Goal: Task Accomplishment & Management: Use online tool/utility

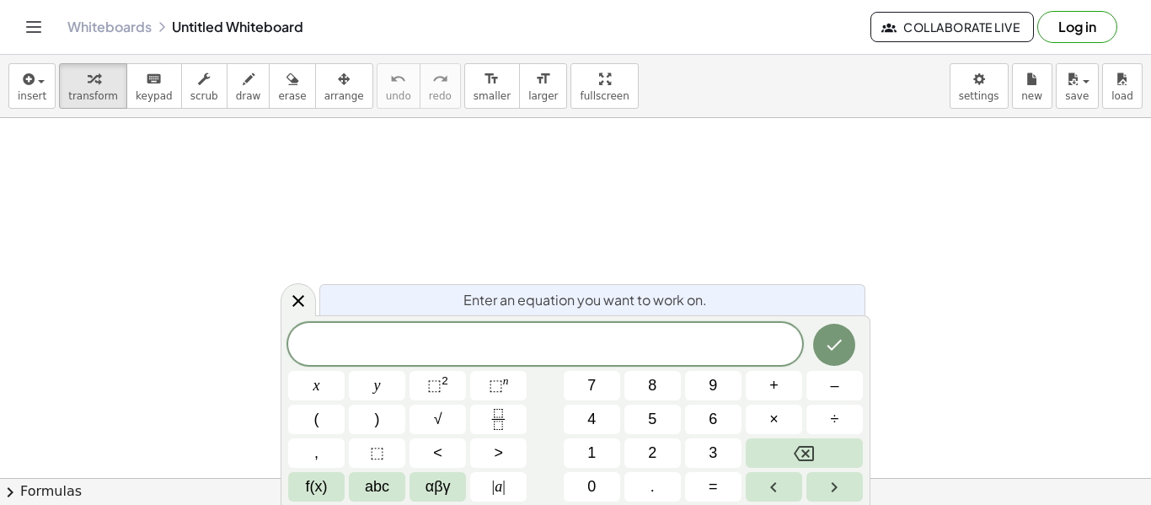
scroll to position [2, 0]
click at [325, 418] on button "(" at bounding box center [316, 418] width 56 height 29
click at [834, 386] on span "–" at bounding box center [834, 385] width 8 height 23
click at [366, 421] on button ")" at bounding box center [377, 418] width 56 height 29
click at [842, 336] on icon "Done" at bounding box center [834, 343] width 20 height 20
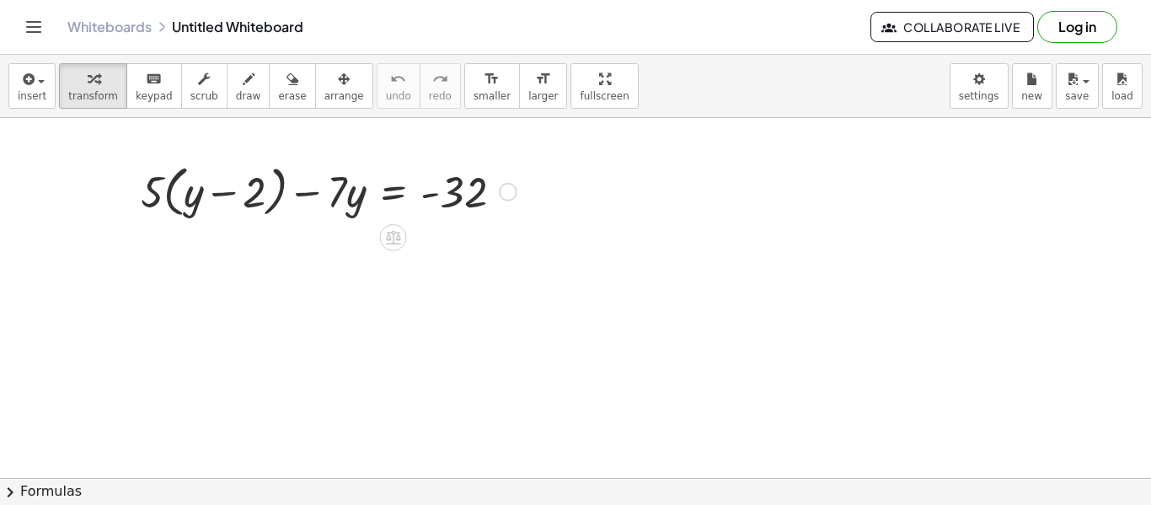
click at [173, 225] on div "+ · 5 · ( + y − 2 ) − · 7 · y = - 32" at bounding box center [322, 190] width 414 height 72
click at [389, 241] on icon at bounding box center [393, 237] width 18 height 18
click at [506, 189] on div at bounding box center [508, 192] width 19 height 19
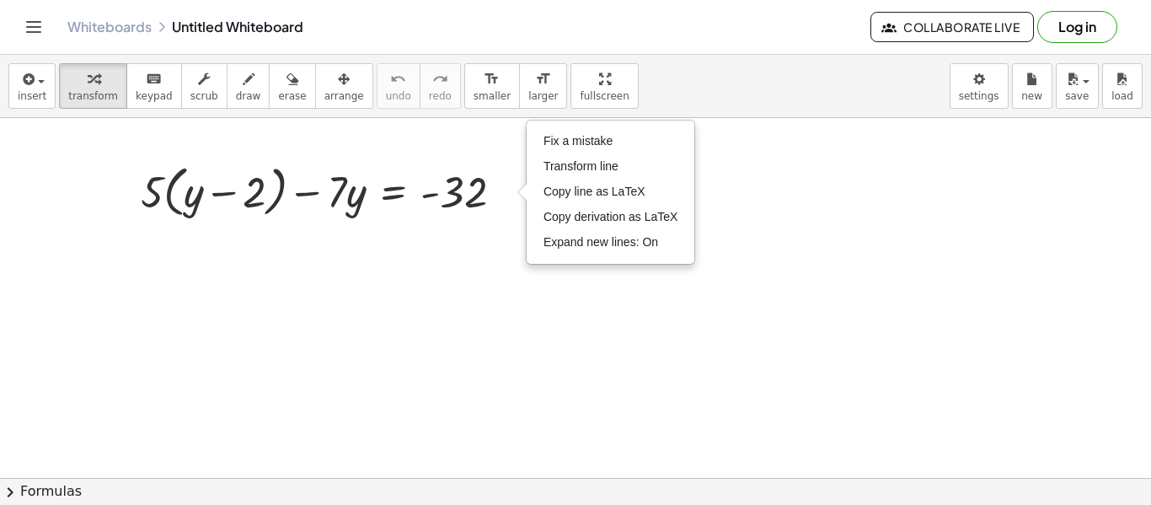
click at [452, 297] on div at bounding box center [575, 477] width 1151 height 829
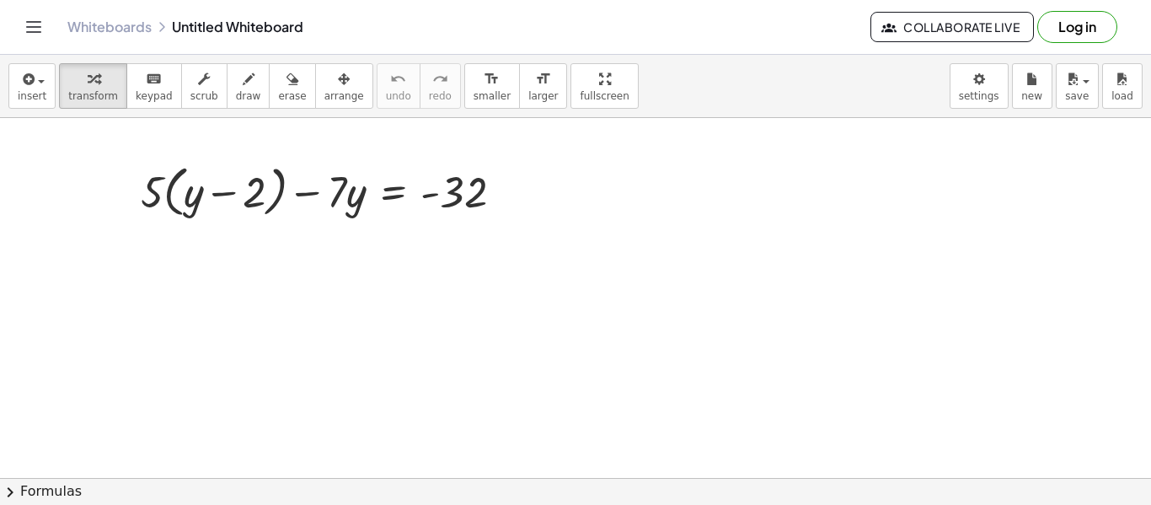
click at [391, 231] on div at bounding box center [575, 477] width 1151 height 829
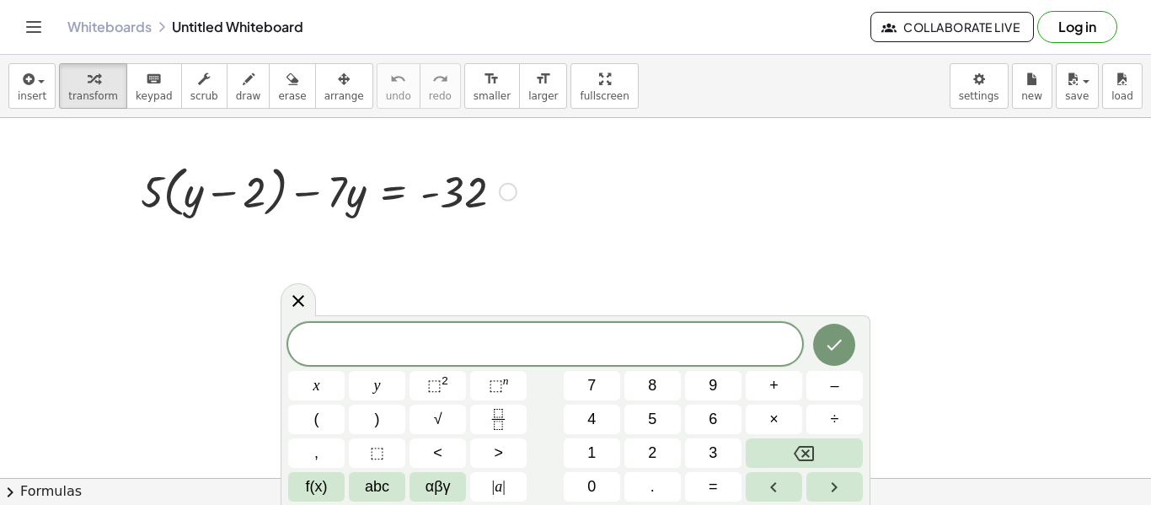
click at [302, 222] on div "+ · 5 · ( + y − 2 ) − · 7 · y = - 32 Fix a mistake Transform line Copy line as …" at bounding box center [322, 190] width 414 height 72
click at [295, 292] on icon at bounding box center [298, 300] width 20 height 20
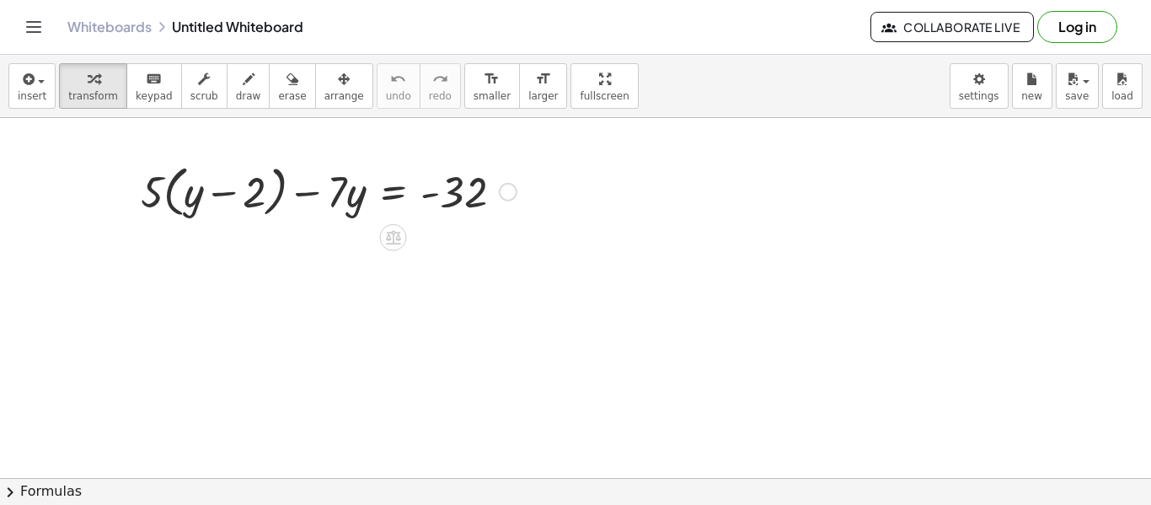
click at [253, 185] on div at bounding box center [328, 190] width 393 height 64
click at [402, 232] on div at bounding box center [392, 237] width 27 height 27
click at [327, 233] on span "+" at bounding box center [326, 238] width 10 height 24
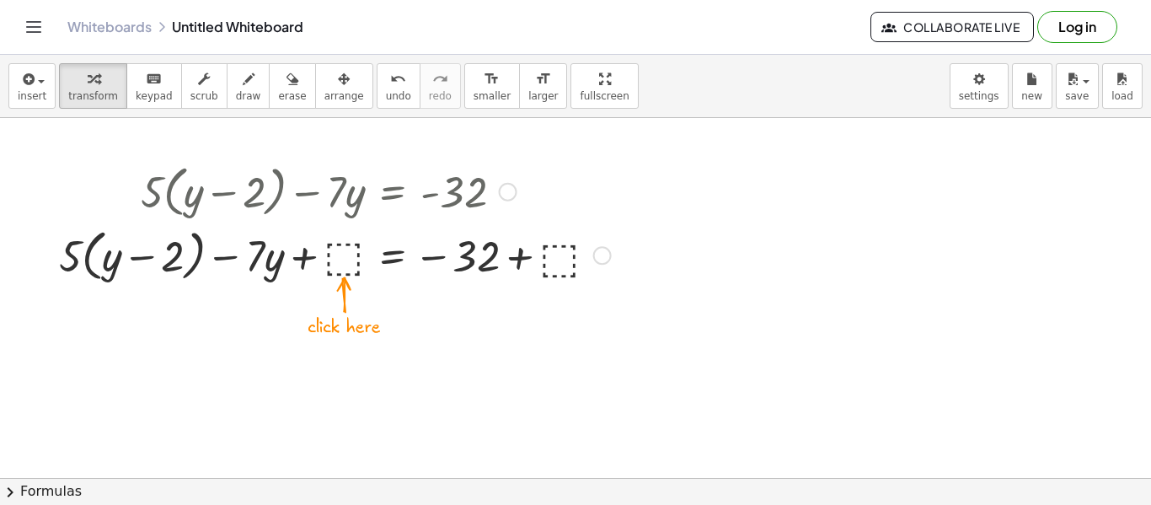
click at [338, 258] on div at bounding box center [335, 254] width 569 height 64
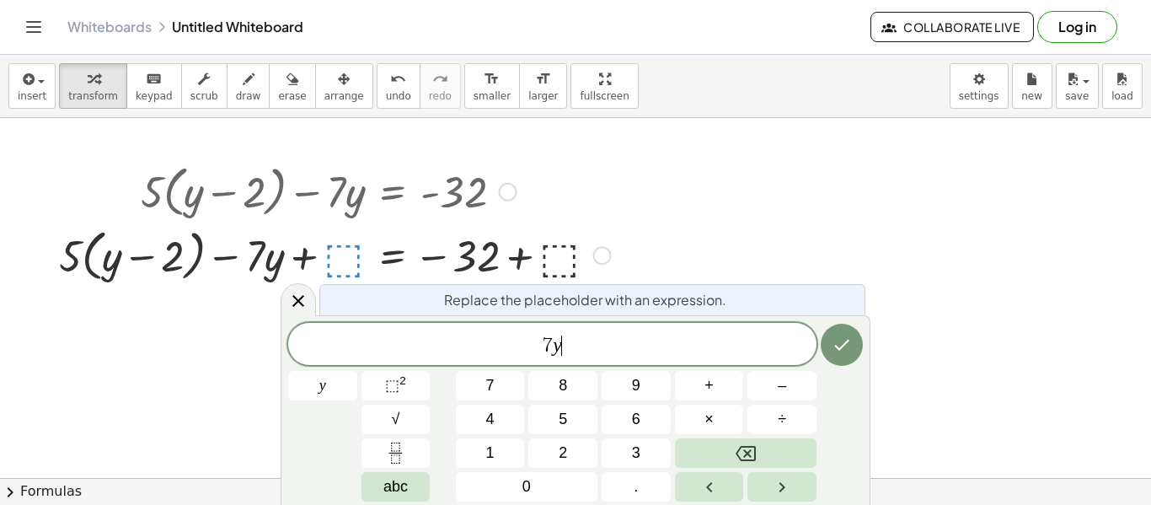
scroll to position [4, 0]
click at [834, 349] on icon "Done" at bounding box center [842, 345] width 20 height 20
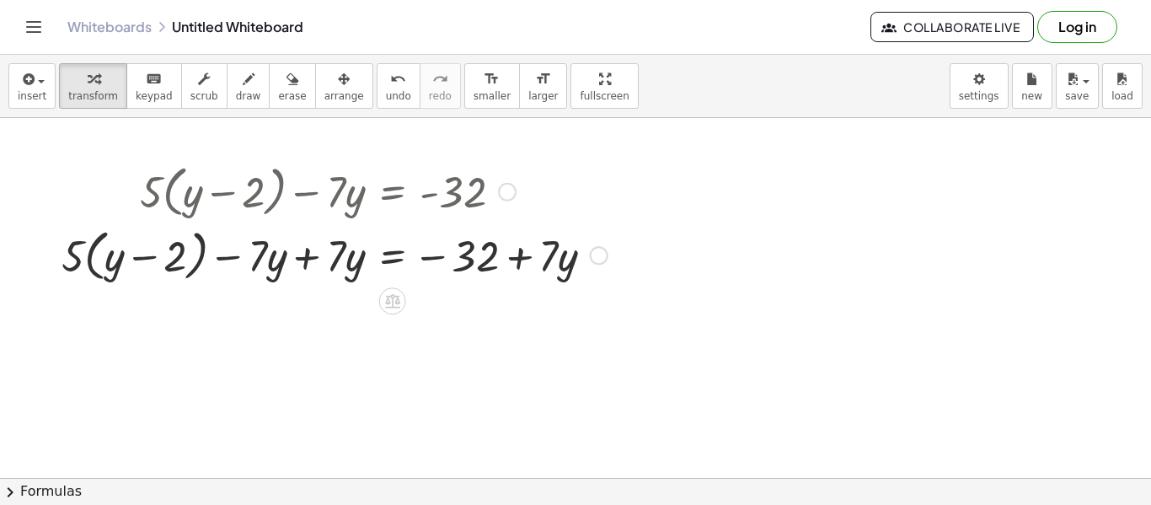
click at [602, 257] on div at bounding box center [599, 255] width 19 height 19
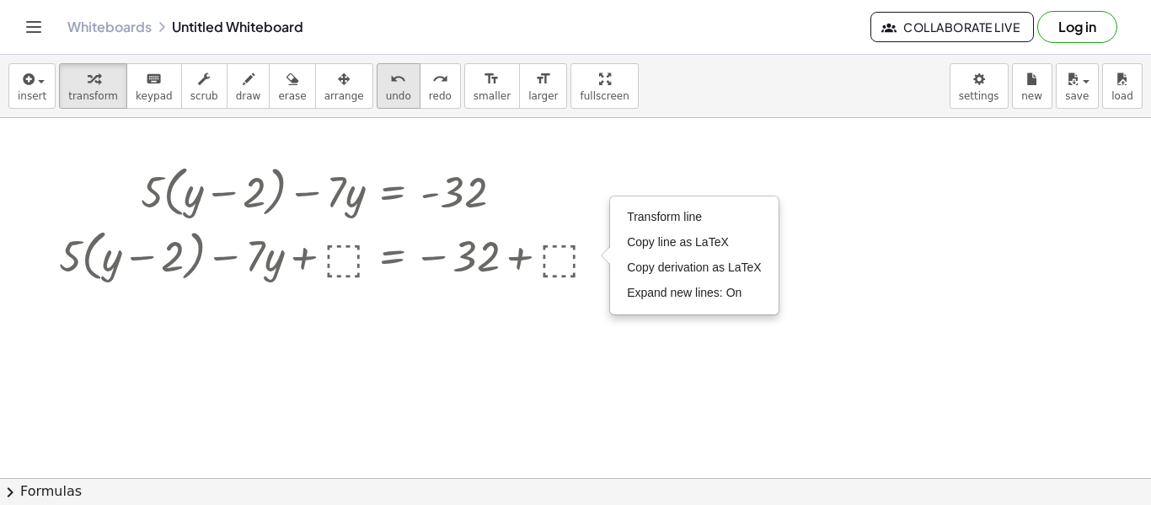
click at [386, 81] on button "undo undo" at bounding box center [399, 86] width 44 height 46
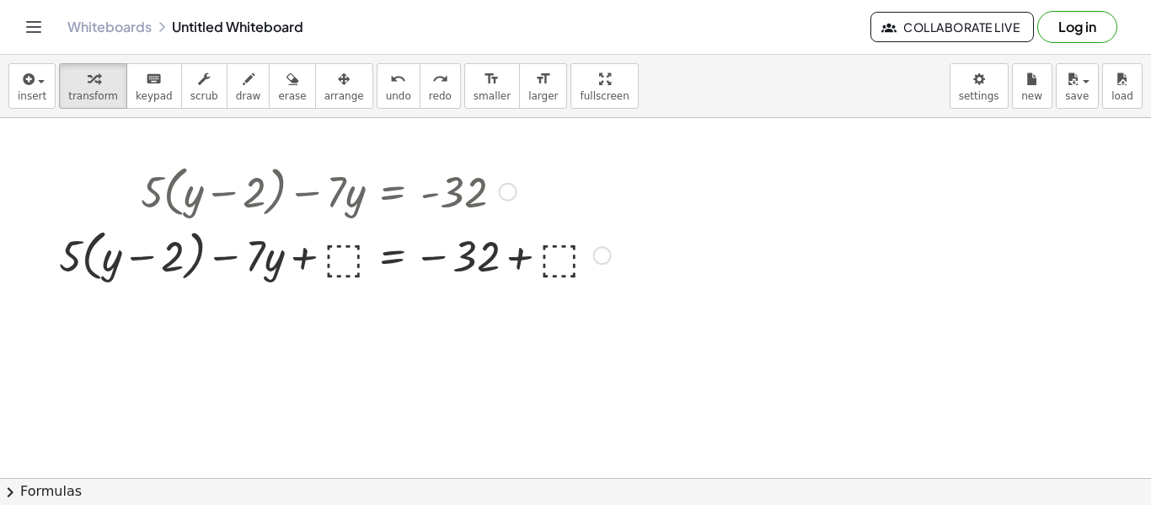
click at [169, 248] on div at bounding box center [335, 254] width 569 height 64
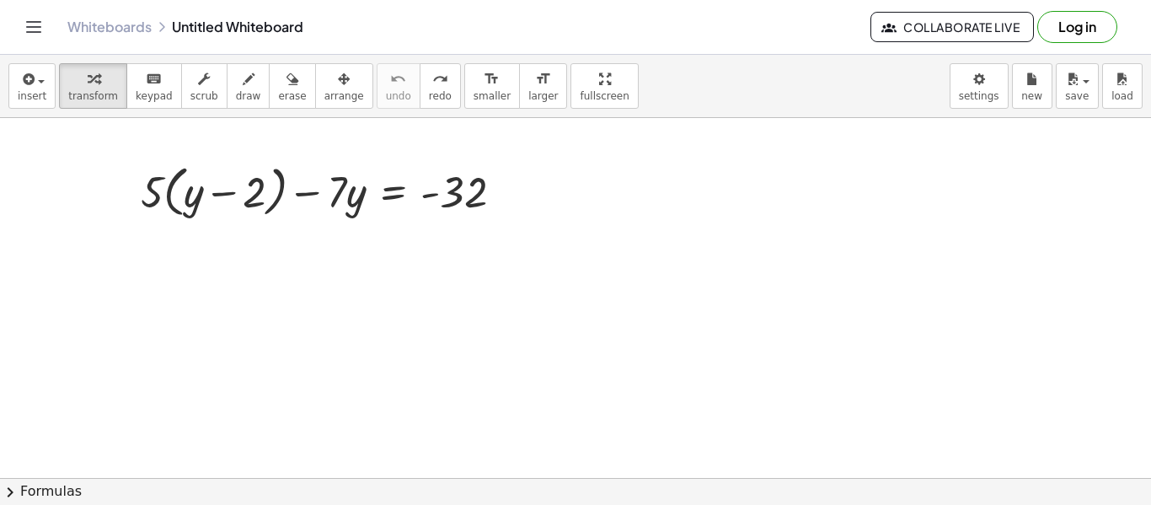
click at [192, 228] on div at bounding box center [575, 477] width 1151 height 829
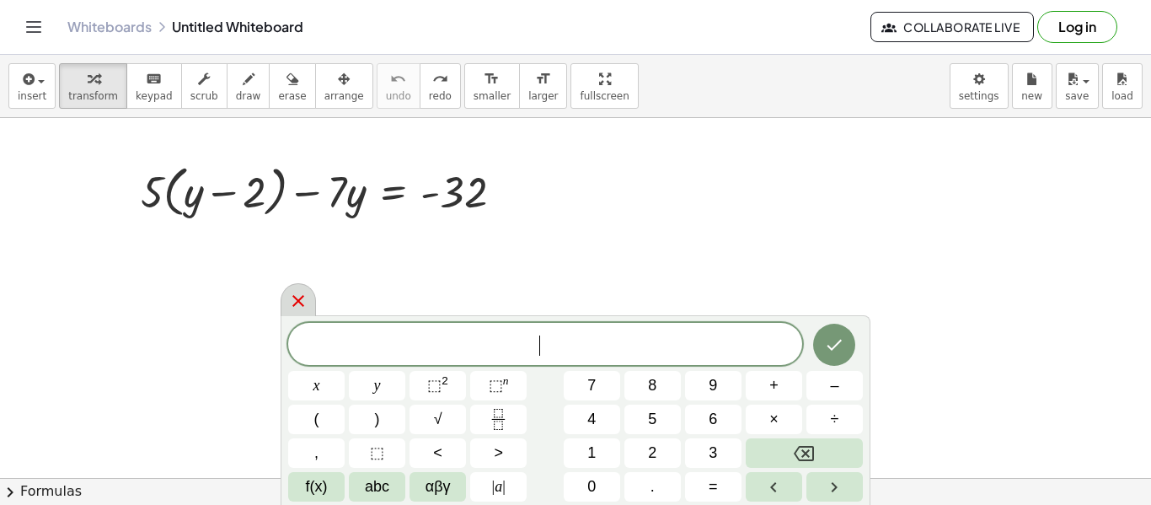
click at [303, 296] on icon at bounding box center [298, 301] width 12 height 12
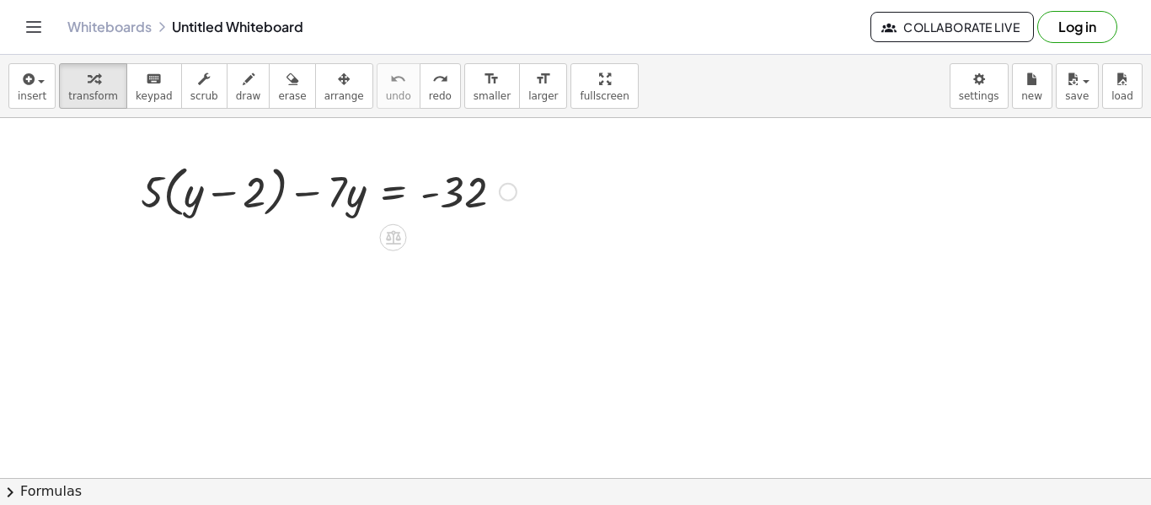
click at [174, 201] on div at bounding box center [328, 190] width 393 height 64
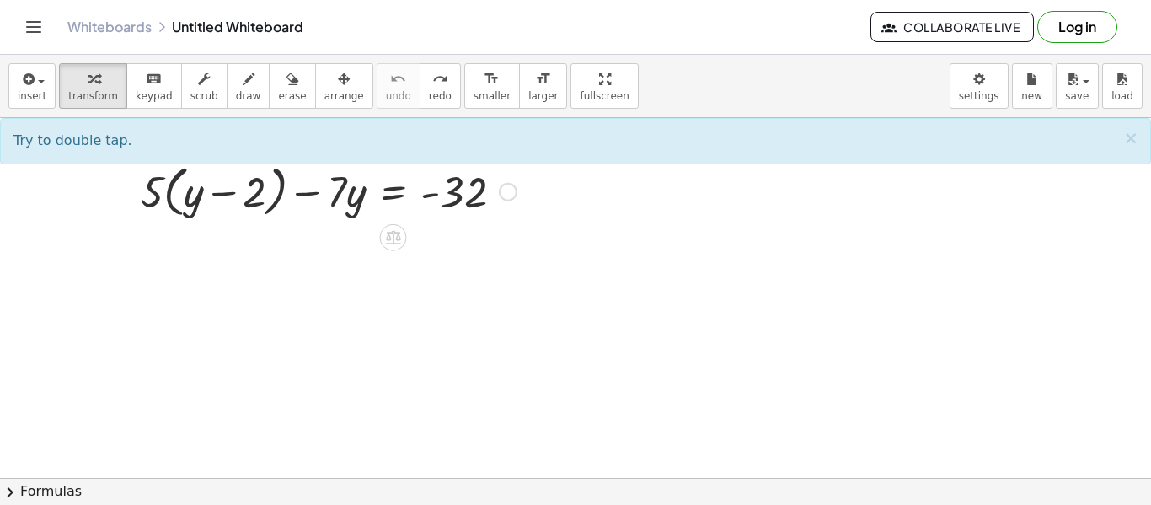
click at [177, 197] on div at bounding box center [328, 190] width 393 height 64
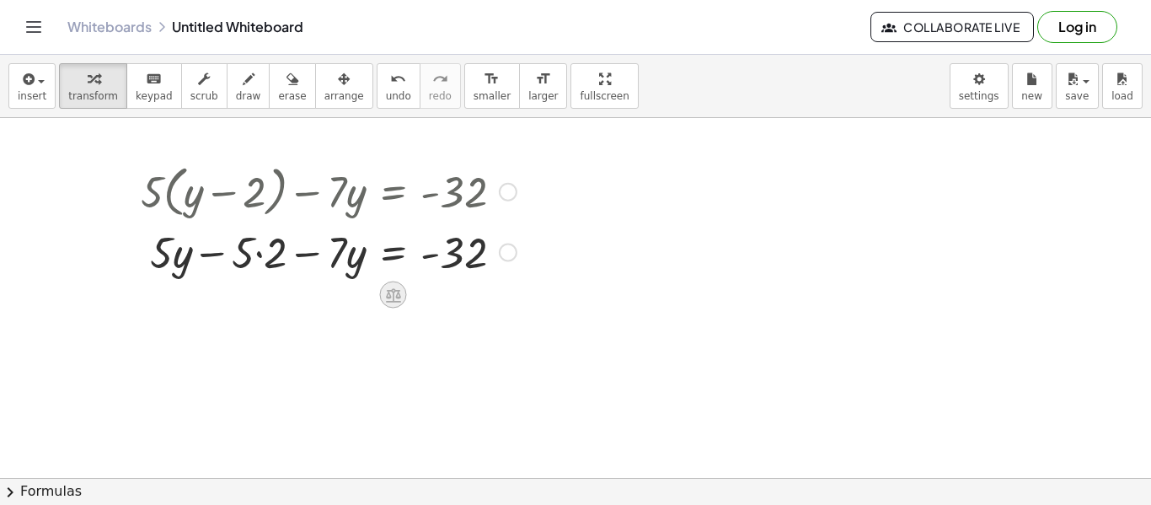
click at [392, 292] on icon at bounding box center [393, 295] width 15 height 14
click at [248, 254] on div at bounding box center [328, 250] width 393 height 57
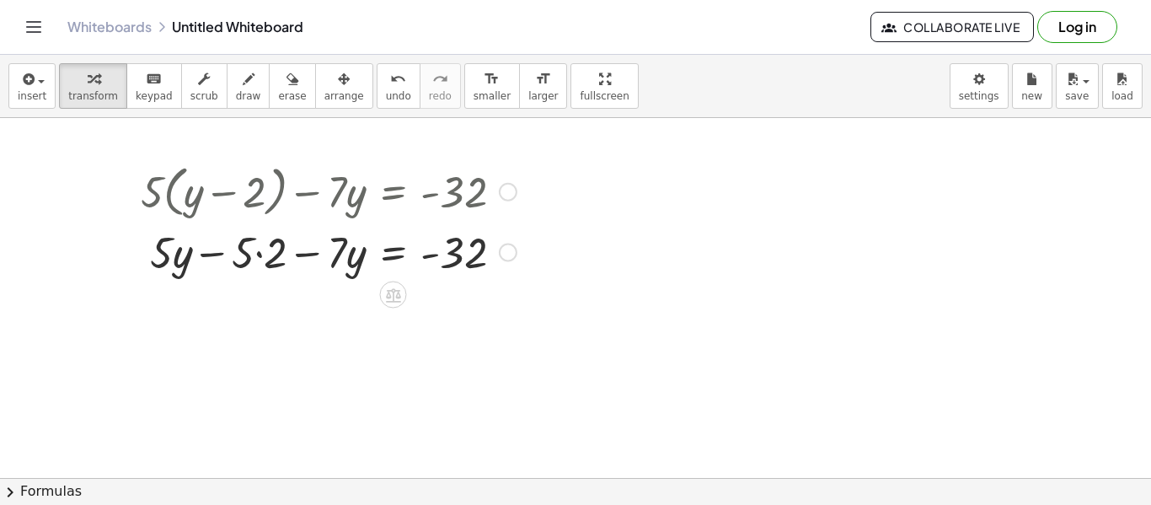
click at [399, 279] on div at bounding box center [399, 292] width 13 height 31
click at [390, 294] on icon at bounding box center [393, 295] width 15 height 14
click at [324, 294] on span "+" at bounding box center [326, 295] width 10 height 24
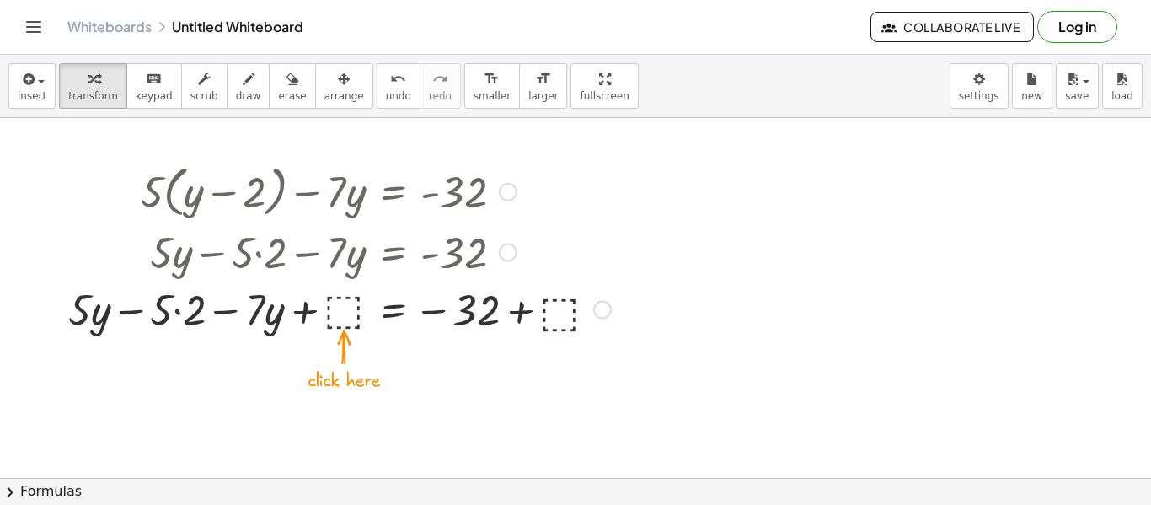
click at [331, 309] on div at bounding box center [340, 308] width 560 height 57
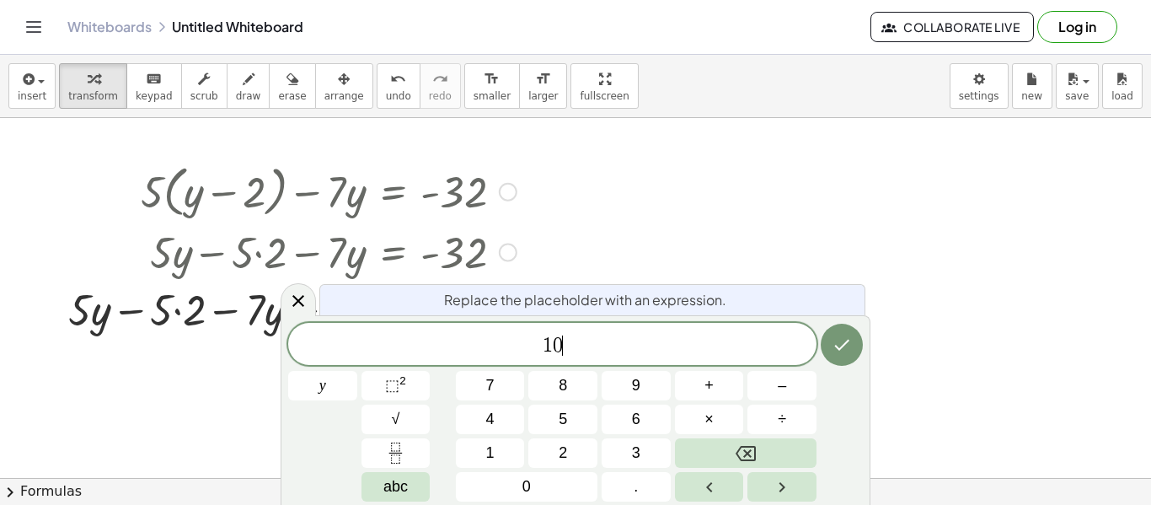
scroll to position [7, 0]
click at [847, 350] on icon "Done" at bounding box center [842, 345] width 20 height 20
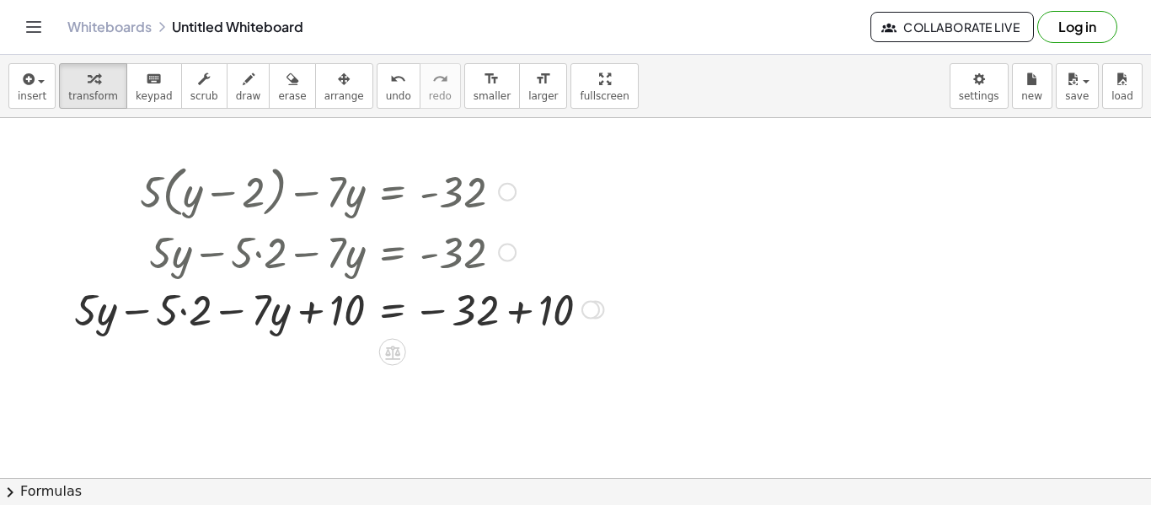
click at [395, 352] on icon at bounding box center [392, 352] width 15 height 14
click at [480, 313] on div at bounding box center [339, 308] width 546 height 57
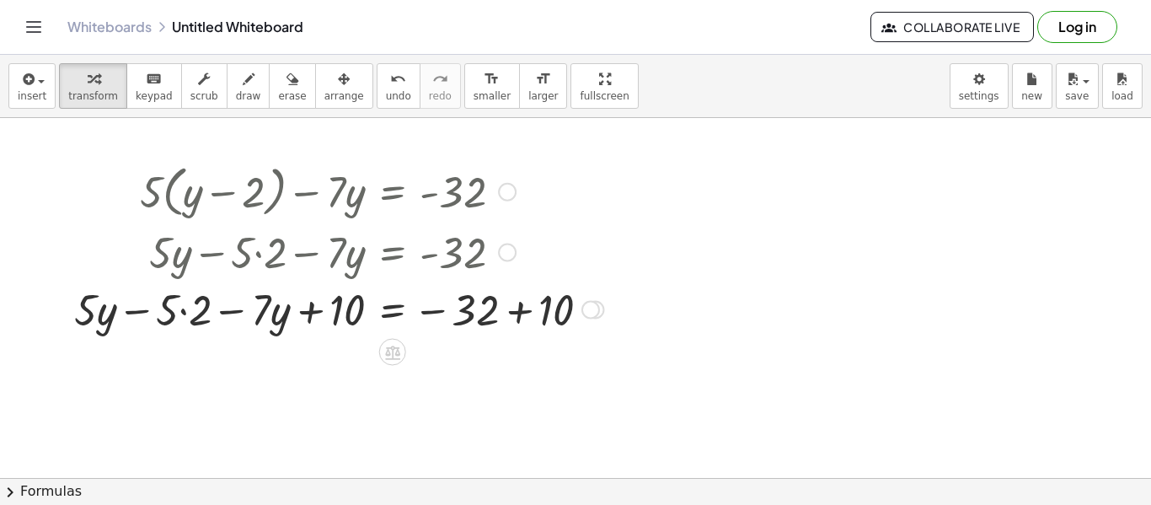
click at [190, 309] on div at bounding box center [339, 308] width 546 height 57
click at [190, 309] on div at bounding box center [349, 308] width 527 height 57
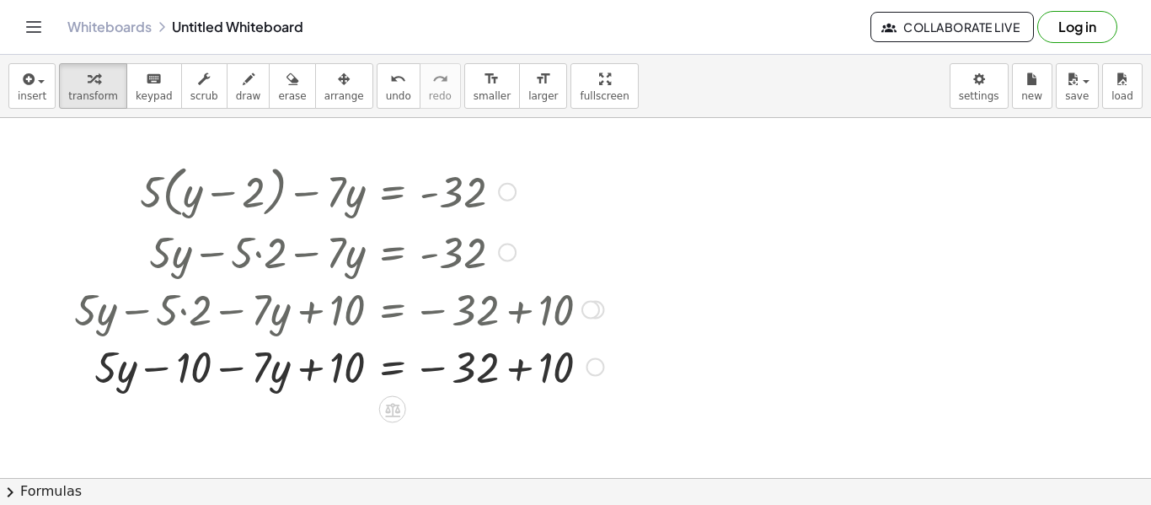
click at [189, 369] on div at bounding box center [339, 365] width 546 height 57
click at [402, 399] on div at bounding box center [575, 477] width 1151 height 829
click at [372, 110] on div "insert select one: Math Expression Function Text Youtube Video Graphing Geometr…" at bounding box center [575, 86] width 1151 height 63
click at [386, 101] on span "undo" at bounding box center [398, 96] width 25 height 12
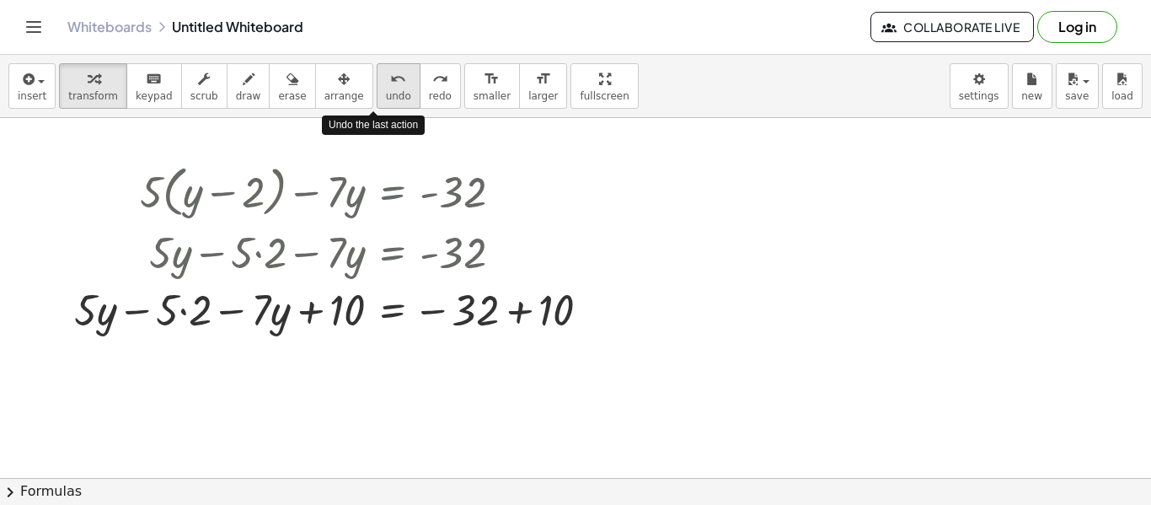
click at [386, 101] on span "undo" at bounding box center [398, 96] width 25 height 12
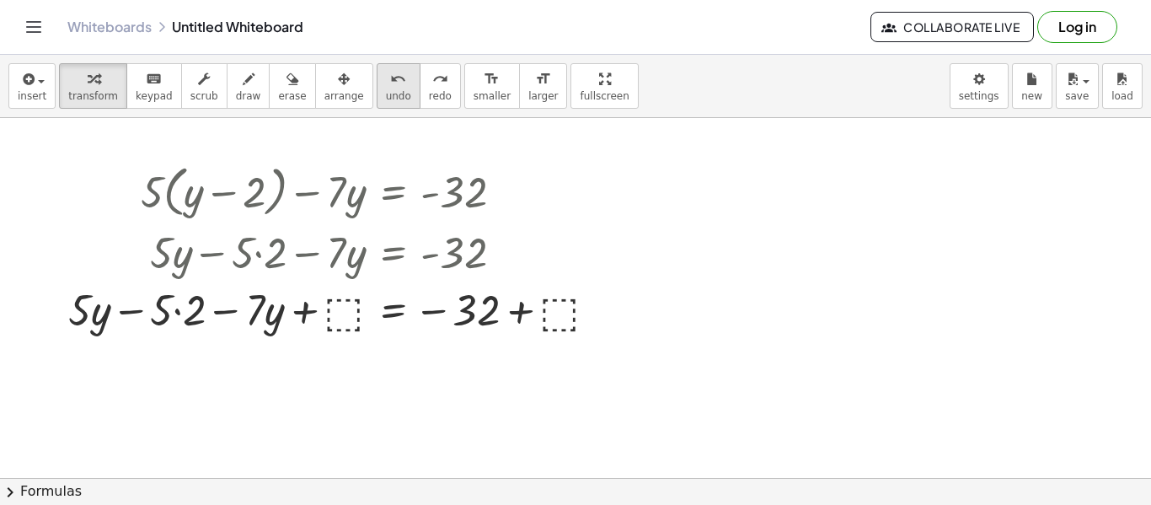
click at [386, 100] on span "undo" at bounding box center [398, 96] width 25 height 12
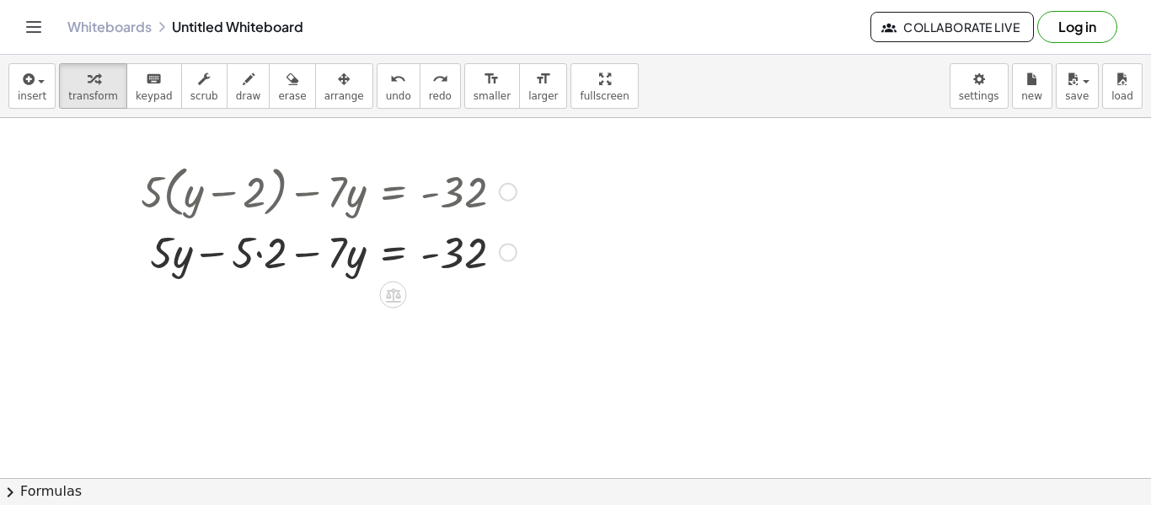
click at [264, 234] on div at bounding box center [328, 250] width 393 height 57
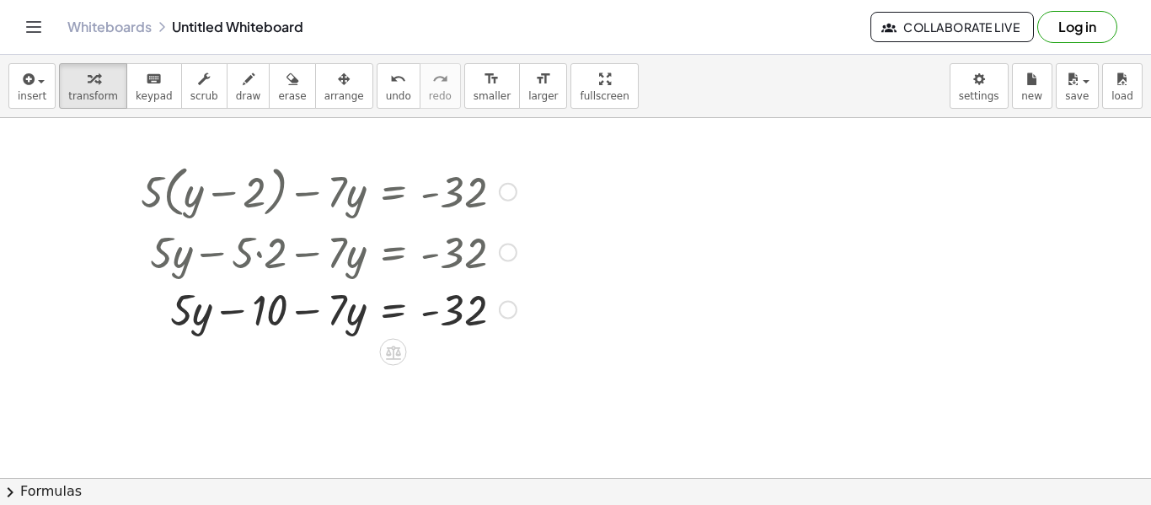
click at [186, 312] on div at bounding box center [328, 308] width 393 height 57
click at [350, 319] on div at bounding box center [328, 308] width 393 height 57
click at [505, 308] on div at bounding box center [508, 310] width 19 height 19
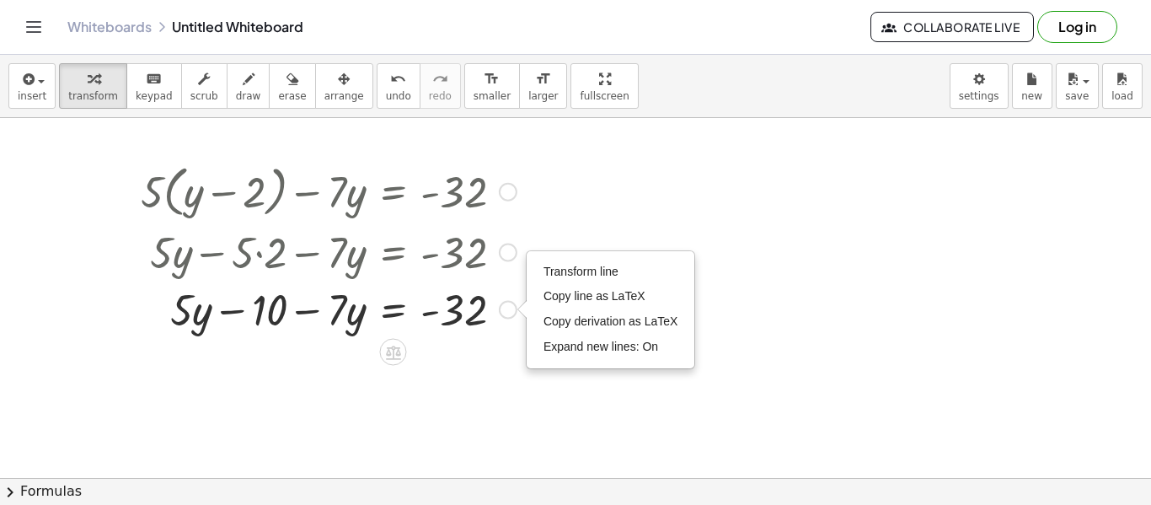
click at [505, 307] on div "Transform line Copy line as LaTeX Copy derivation as LaTeX Expand new lines: On" at bounding box center [508, 310] width 19 height 19
click at [860, 279] on div at bounding box center [575, 477] width 1151 height 829
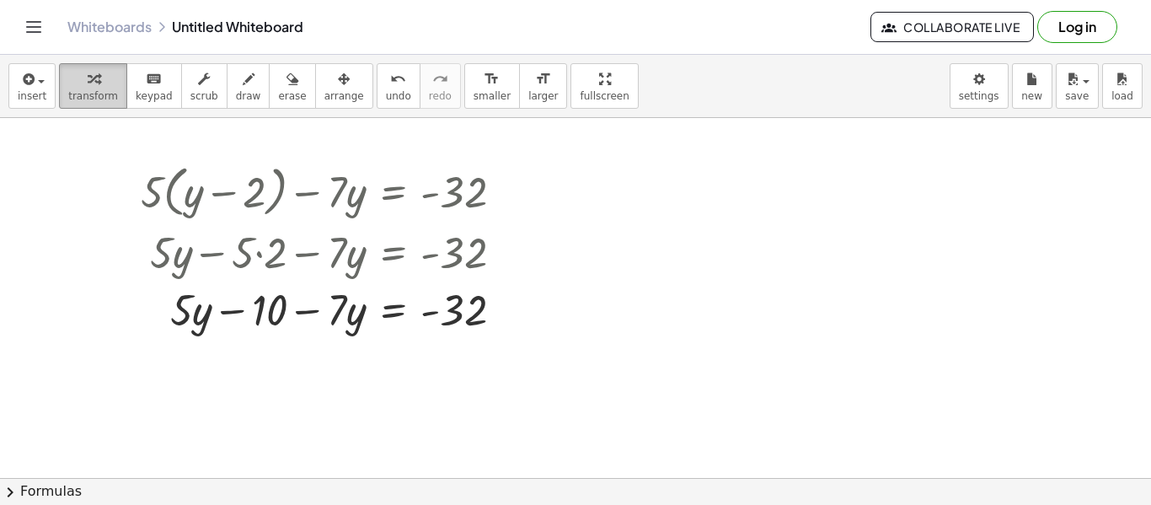
click at [74, 77] on div "button" at bounding box center [93, 78] width 50 height 20
click at [260, 313] on div at bounding box center [328, 308] width 393 height 57
click at [265, 313] on div at bounding box center [328, 308] width 393 height 57
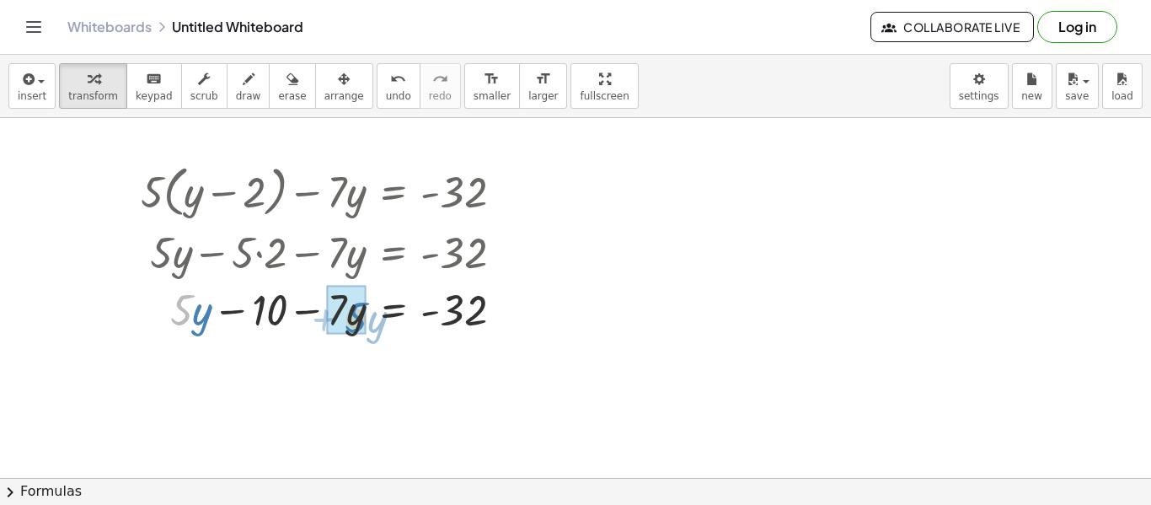
drag, startPoint x: 179, startPoint y: 313, endPoint x: 351, endPoint y: 317, distance: 172.0
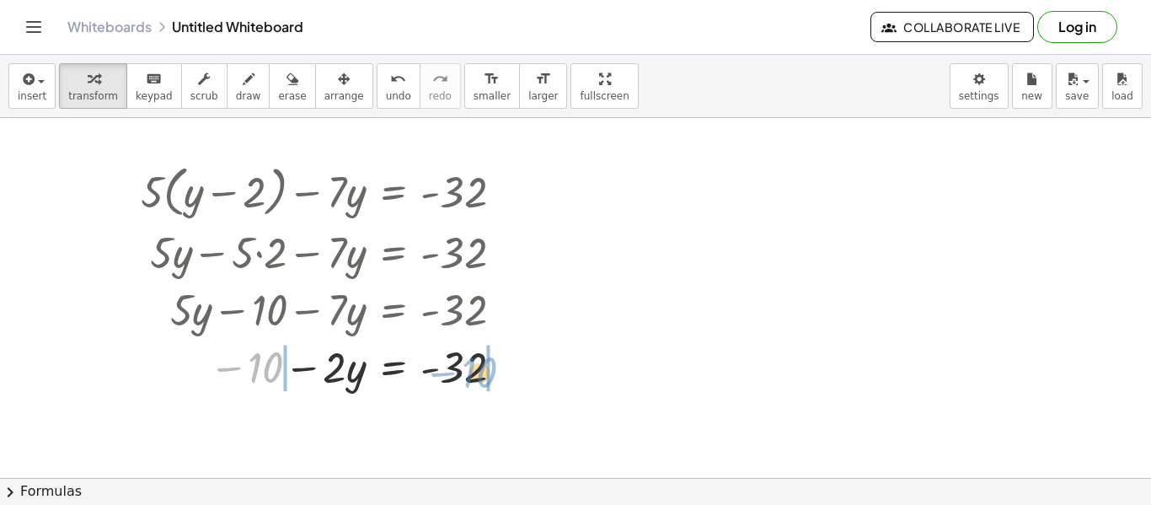
drag, startPoint x: 252, startPoint y: 370, endPoint x: 466, endPoint y: 375, distance: 214.1
click at [466, 375] on div at bounding box center [328, 365] width 393 height 57
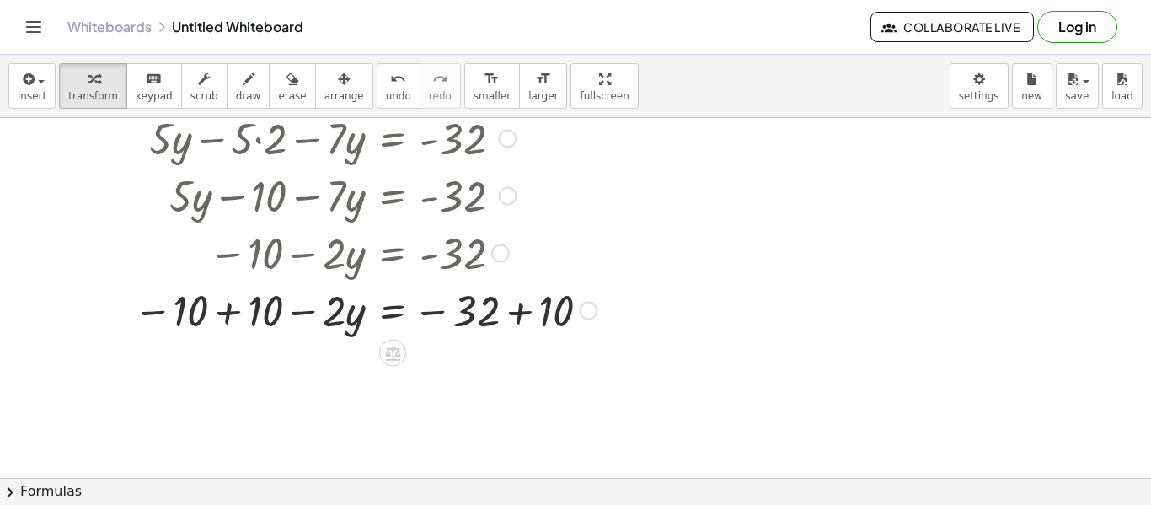
scroll to position [175, 0]
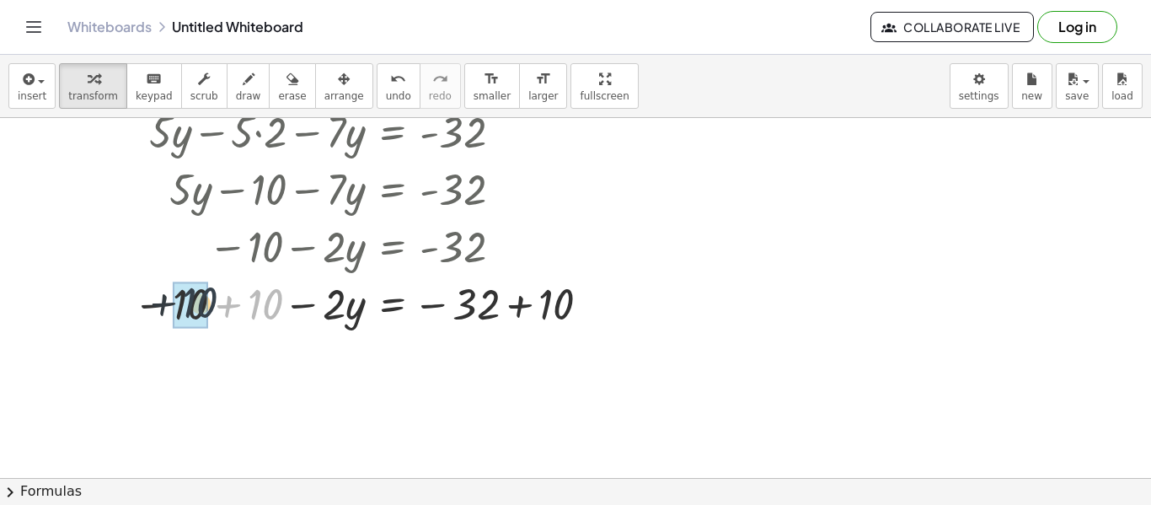
drag, startPoint x: 267, startPoint y: 308, endPoint x: 200, endPoint y: 307, distance: 67.4
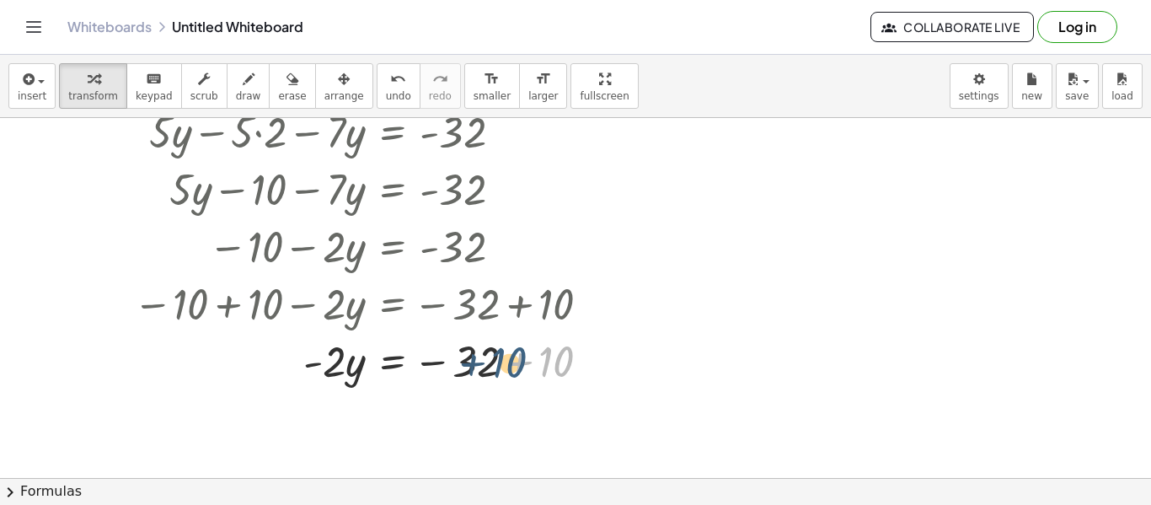
drag, startPoint x: 553, startPoint y: 362, endPoint x: 503, endPoint y: 364, distance: 49.7
click at [503, 364] on div at bounding box center [369, 359] width 488 height 57
drag, startPoint x: 559, startPoint y: 363, endPoint x: 494, endPoint y: 362, distance: 64.9
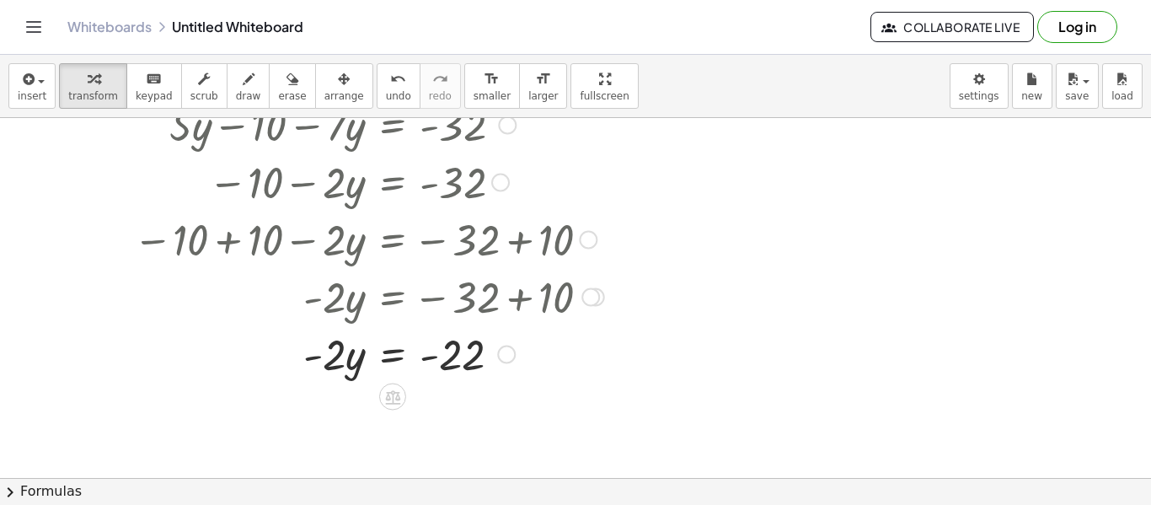
scroll to position [244, 0]
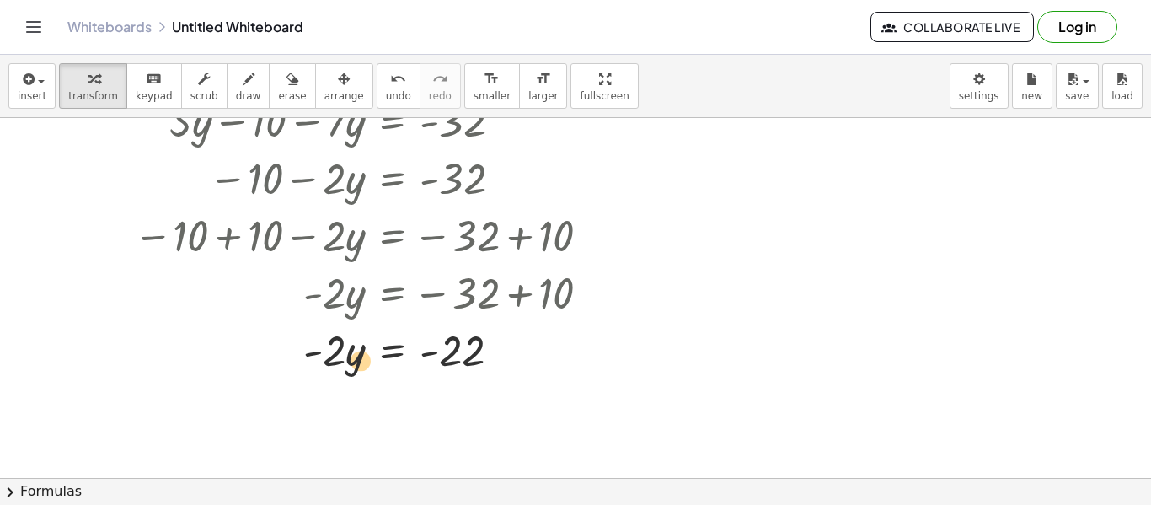
click at [350, 357] on div at bounding box center [369, 348] width 488 height 57
drag, startPoint x: 325, startPoint y: 346, endPoint x: 449, endPoint y: 398, distance: 134.1
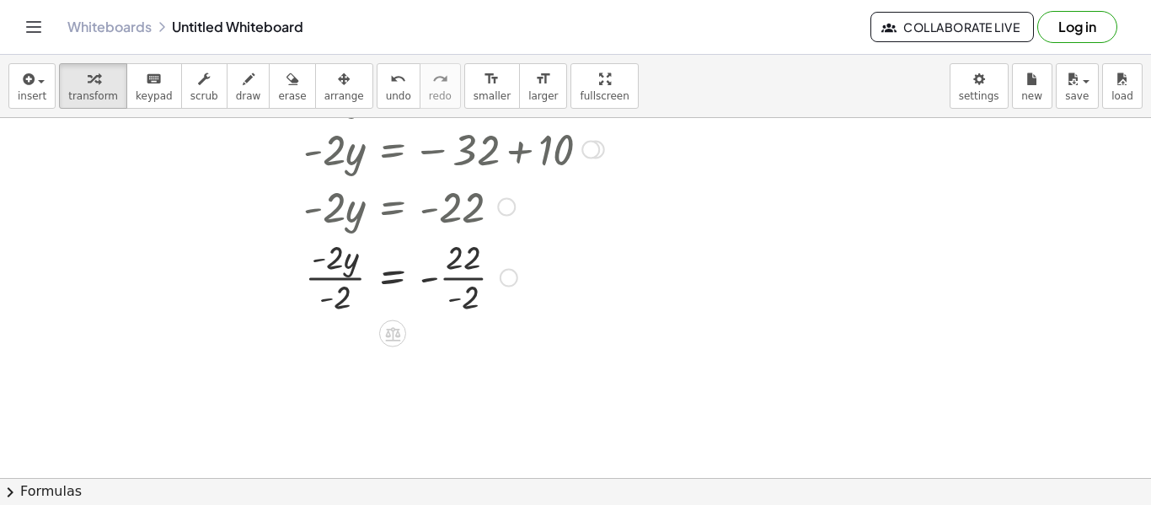
scroll to position [389, 0]
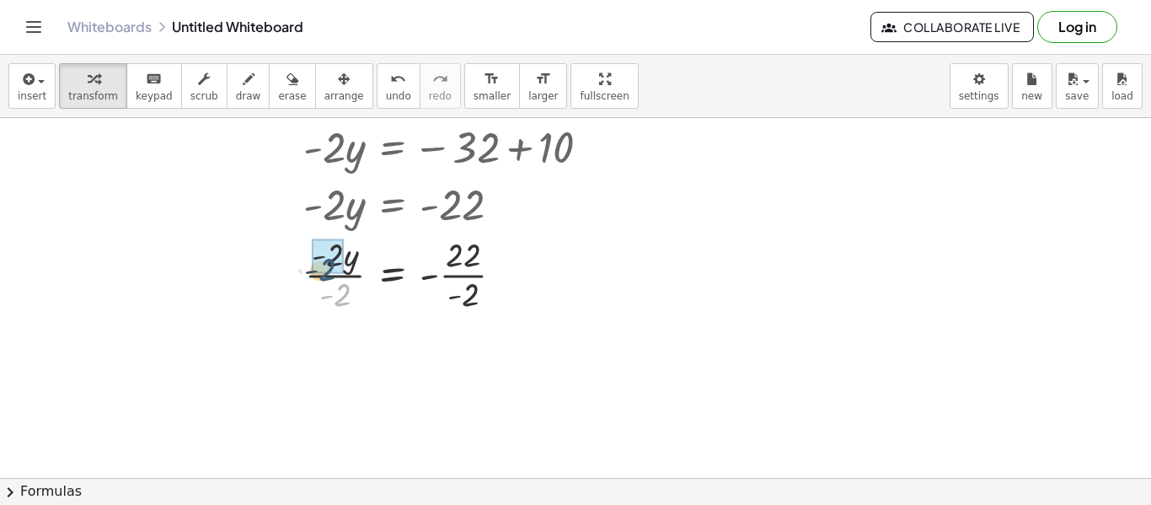
drag, startPoint x: 344, startPoint y: 291, endPoint x: 328, endPoint y: 261, distance: 33.6
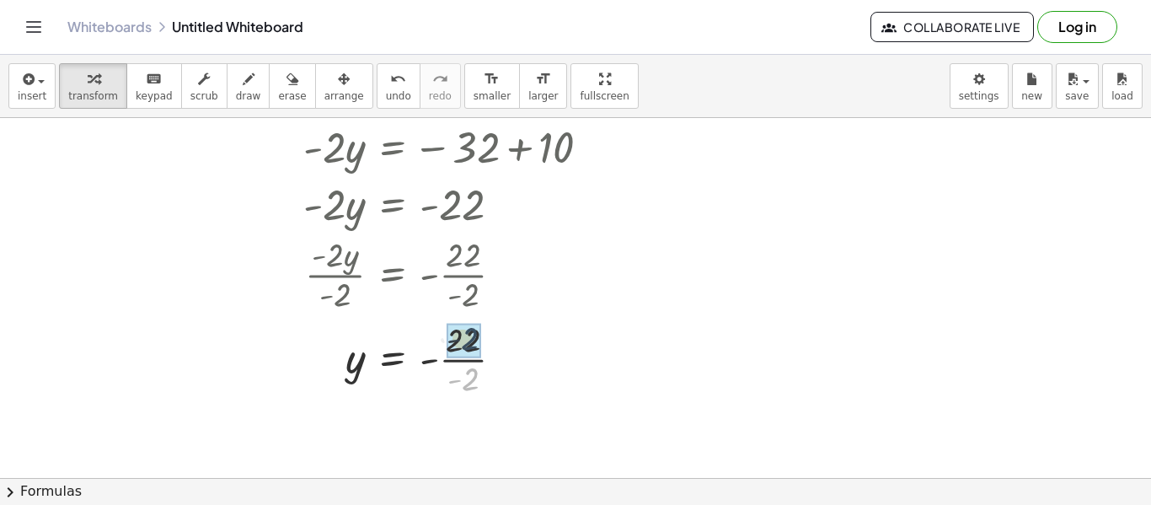
drag, startPoint x: 480, startPoint y: 381, endPoint x: 479, endPoint y: 338, distance: 43.0
click at [710, 360] on div at bounding box center [575, 143] width 1151 height 829
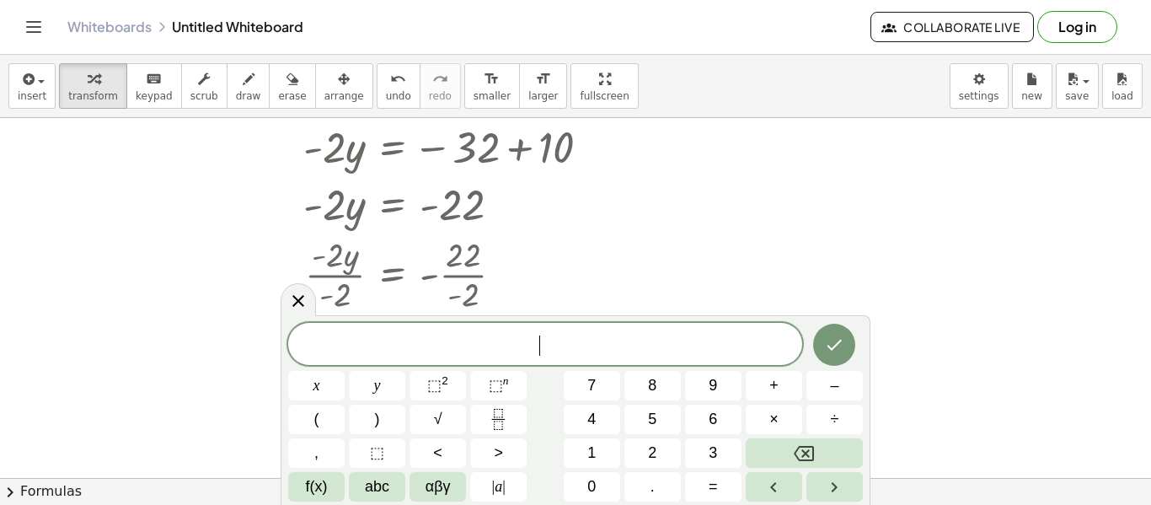
click at [801, 201] on div at bounding box center [575, 143] width 1151 height 829
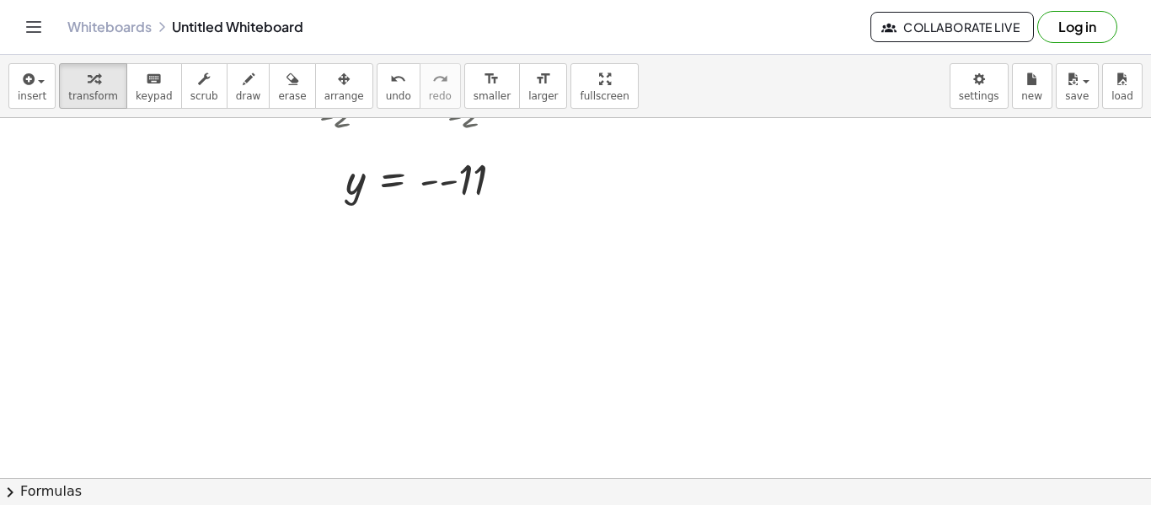
scroll to position [565, 0]
drag, startPoint x: 470, startPoint y: 183, endPoint x: 382, endPoint y: 188, distance: 88.6
click at [382, 188] on div at bounding box center [369, 182] width 488 height 56
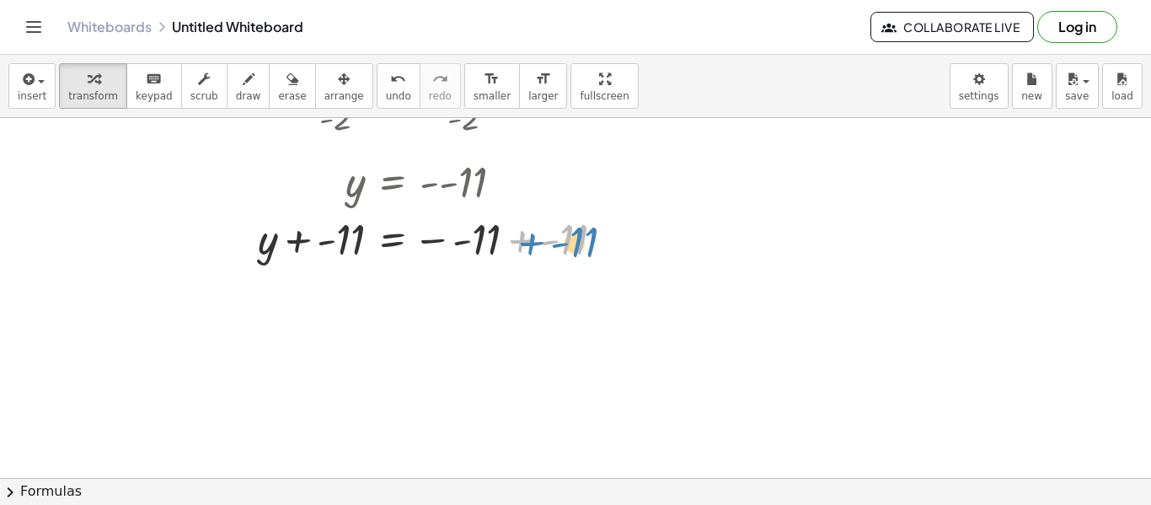
drag, startPoint x: 570, startPoint y: 249, endPoint x: 592, endPoint y: 250, distance: 22.8
click at [592, 250] on div at bounding box center [376, 237] width 502 height 57
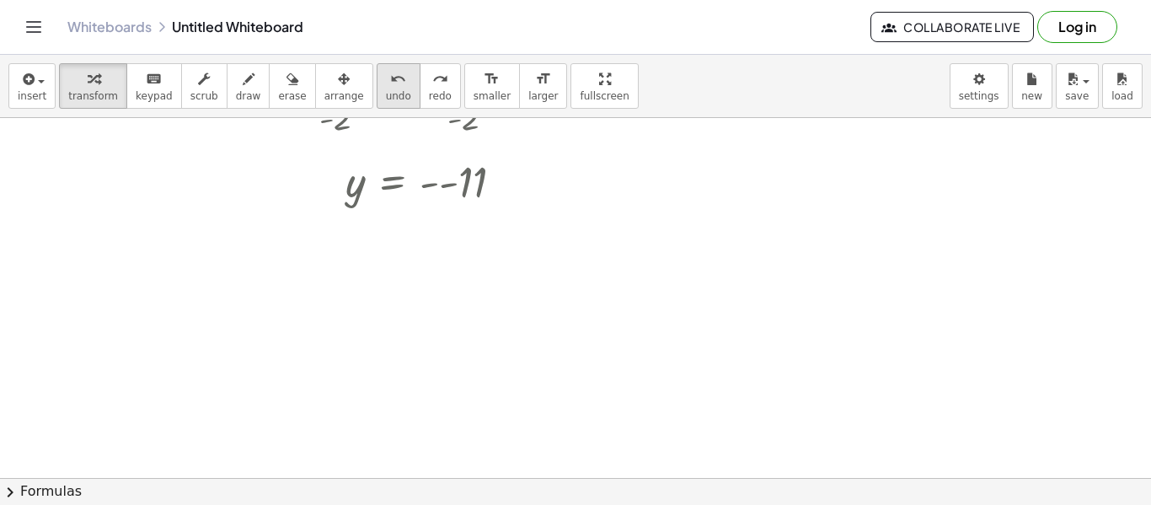
click at [377, 81] on button "undo undo" at bounding box center [399, 86] width 44 height 46
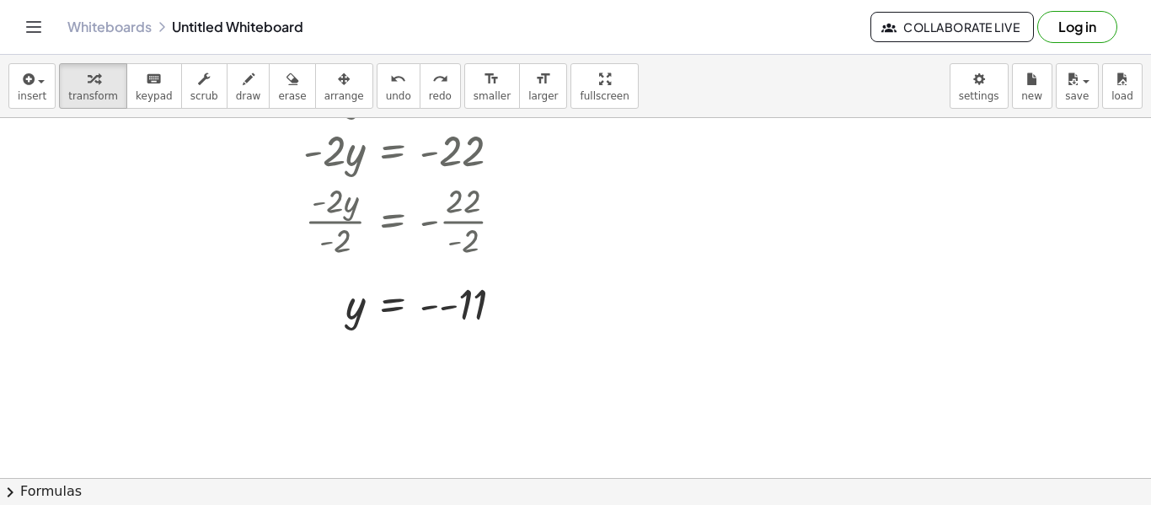
scroll to position [438, 0]
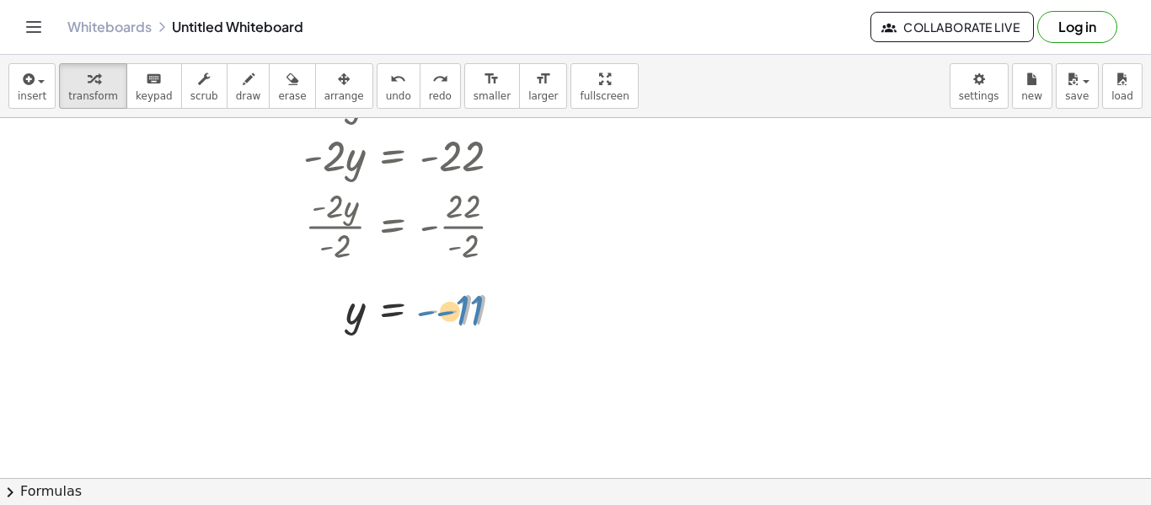
click at [466, 313] on div at bounding box center [369, 309] width 488 height 56
click at [393, 311] on div "- - 11 y = - - 11" at bounding box center [393, 311] width 0 height 0
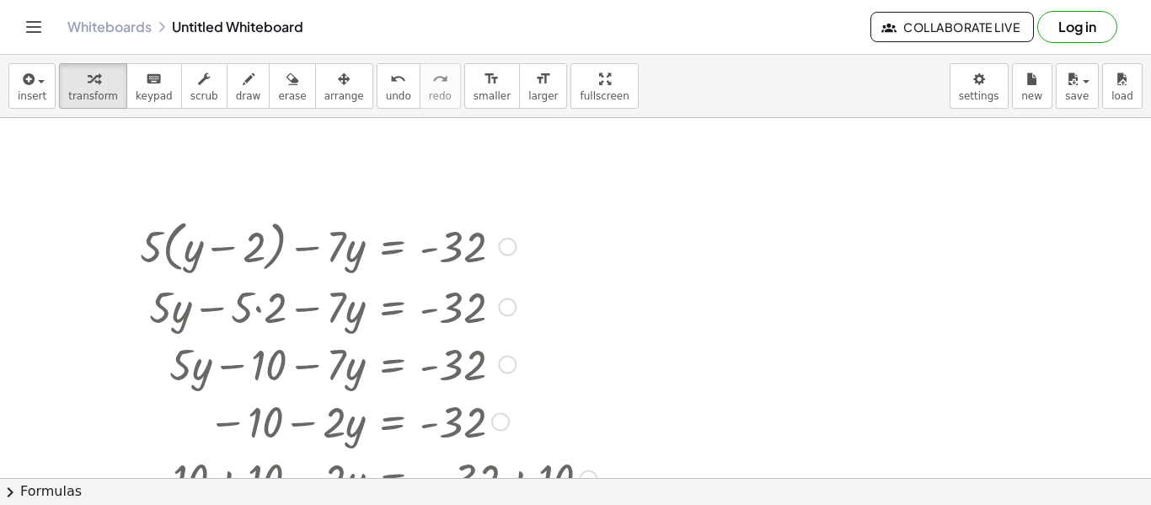
scroll to position [1, 0]
click at [800, 262] on div at bounding box center [575, 477] width 1151 height 720
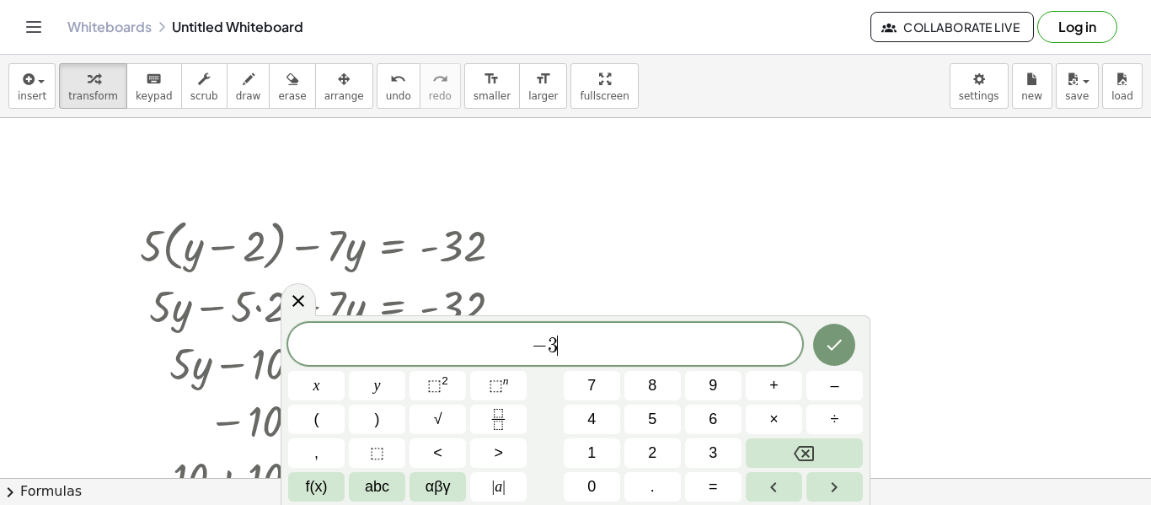
scroll to position [9, 0]
click at [334, 416] on button "(" at bounding box center [316, 418] width 56 height 29
click at [774, 385] on span "+" at bounding box center [773, 385] width 9 height 23
click at [502, 410] on icon "Fraction" at bounding box center [498, 419] width 21 height 21
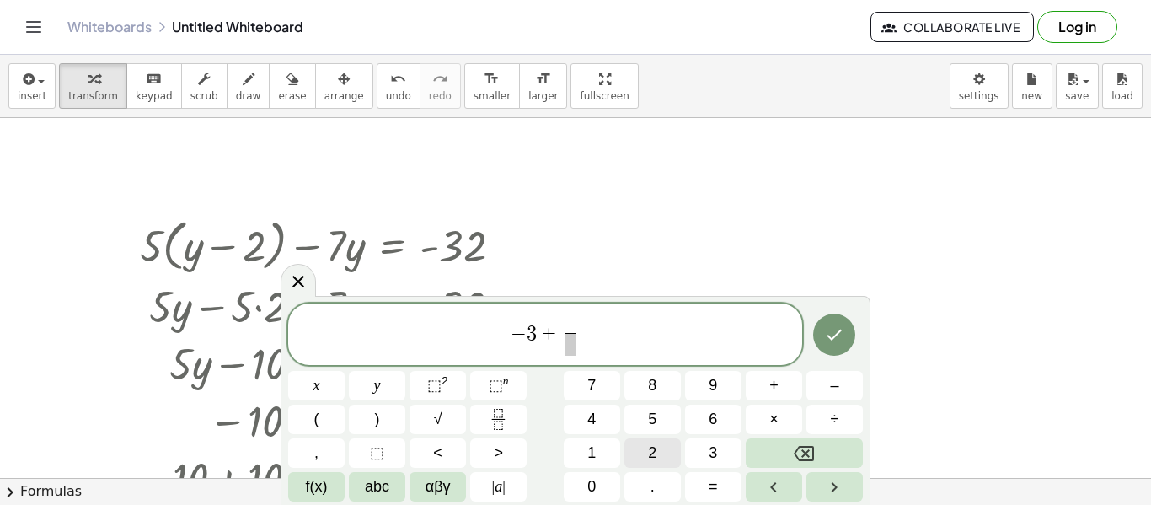
click at [639, 449] on button "2" at bounding box center [652, 452] width 56 height 29
click at [573, 352] on span at bounding box center [570, 344] width 13 height 23
click at [699, 447] on button "3" at bounding box center [713, 452] width 56 height 29
click at [597, 332] on span "− 3 + 2 3 ​ ​" at bounding box center [545, 335] width 514 height 45
click at [300, 415] on button "(" at bounding box center [316, 418] width 56 height 29
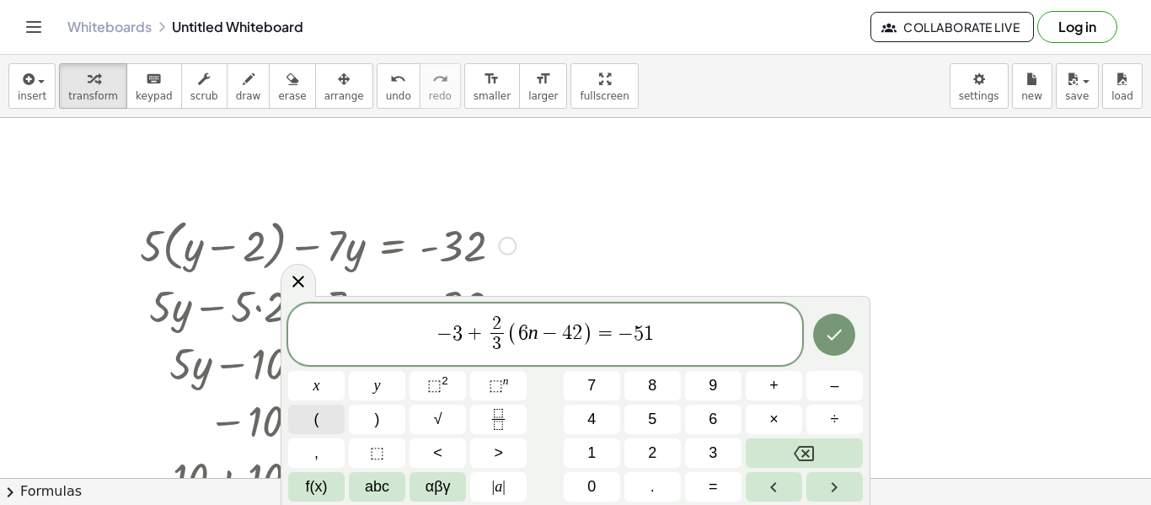
click at [837, 353] on button "Done" at bounding box center [834, 334] width 42 height 42
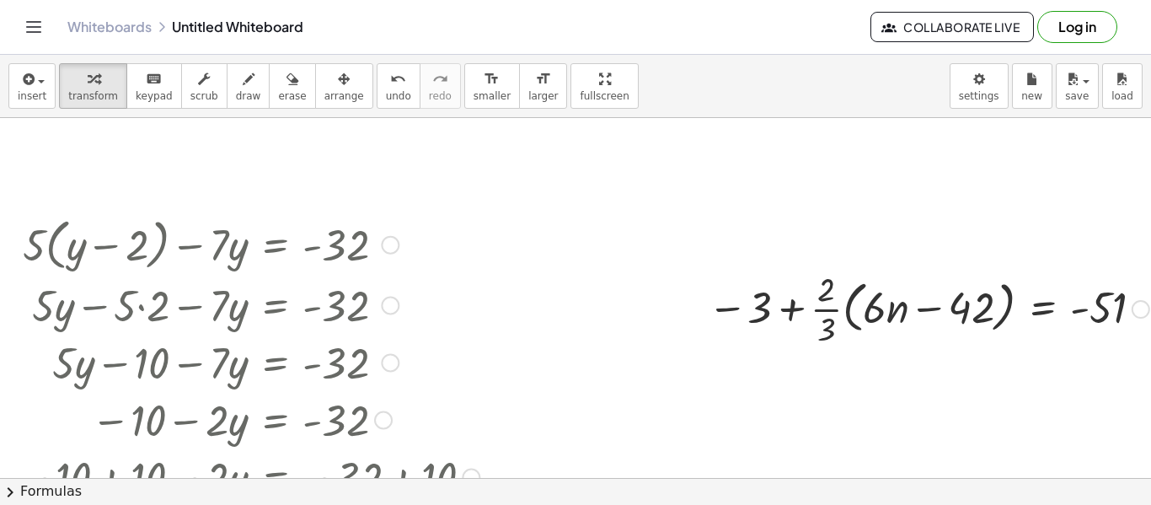
scroll to position [0, 132]
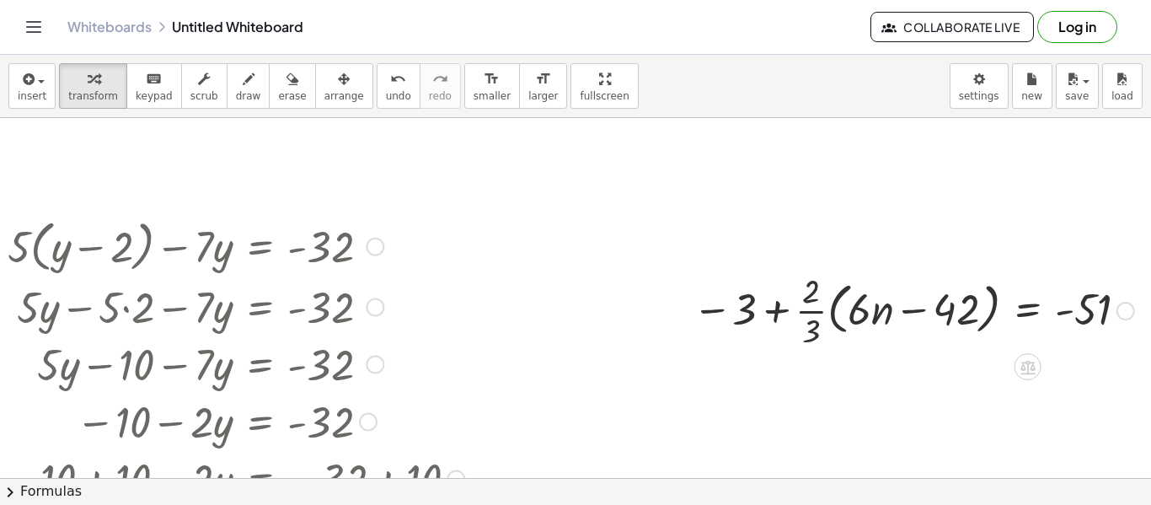
click at [818, 326] on div at bounding box center [913, 309] width 458 height 84
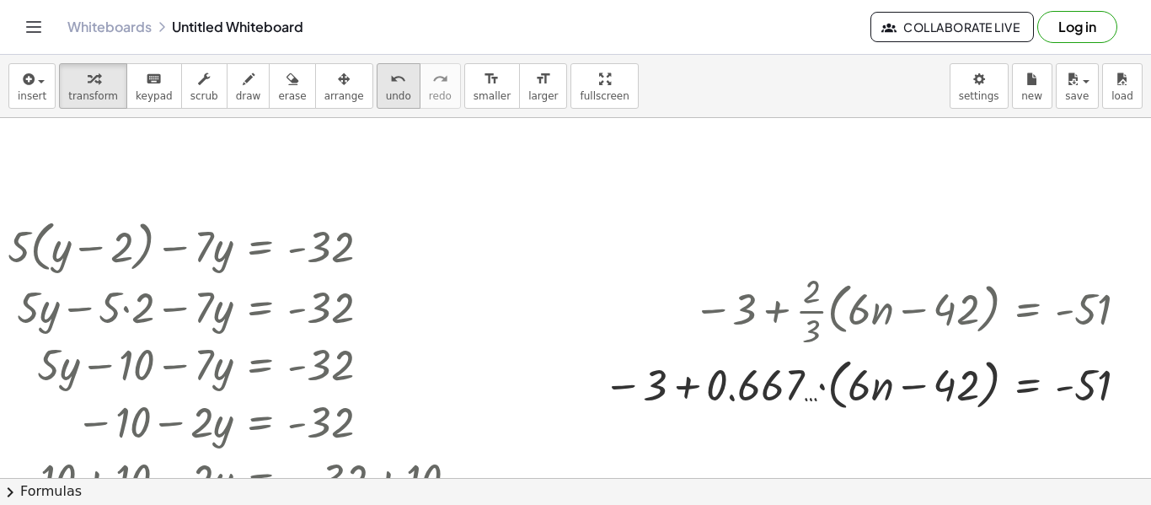
click at [386, 91] on span "undo" at bounding box center [398, 96] width 25 height 12
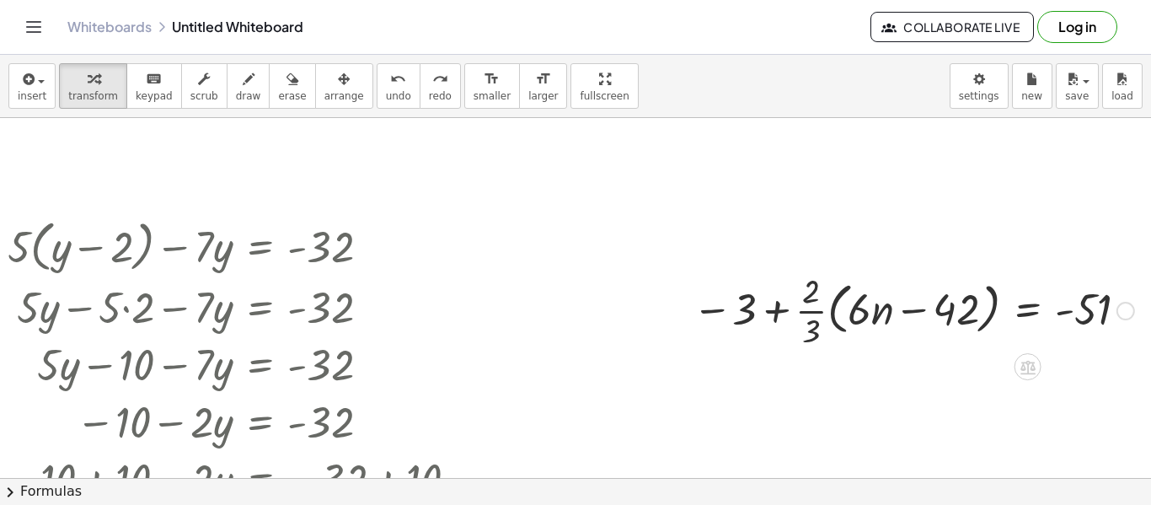
click at [876, 321] on div at bounding box center [913, 309] width 458 height 84
click at [875, 318] on div at bounding box center [913, 309] width 458 height 84
click at [855, 310] on div at bounding box center [913, 309] width 458 height 84
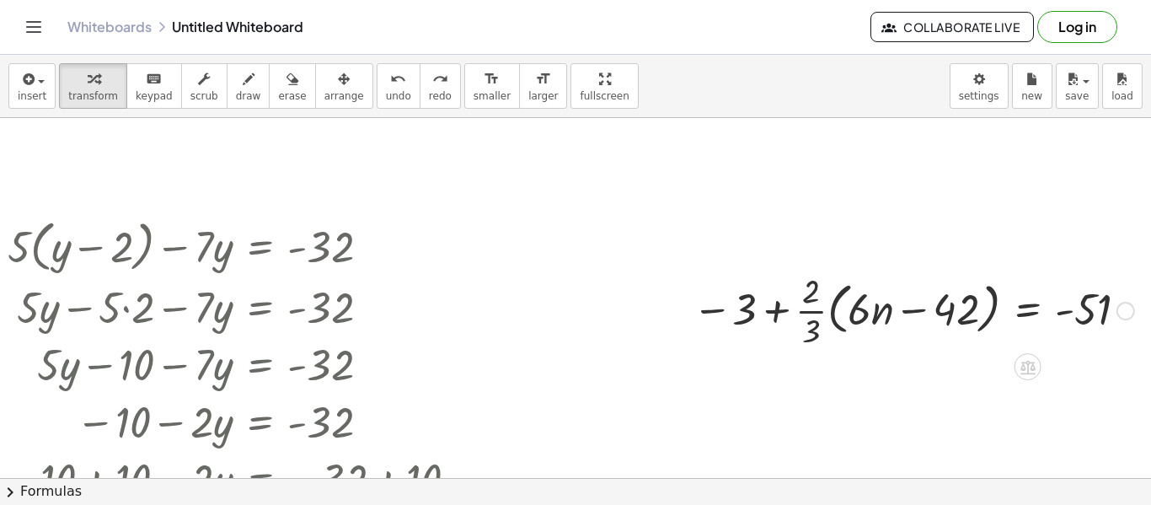
click at [855, 310] on div at bounding box center [913, 309] width 458 height 84
click at [838, 309] on div at bounding box center [913, 309] width 458 height 84
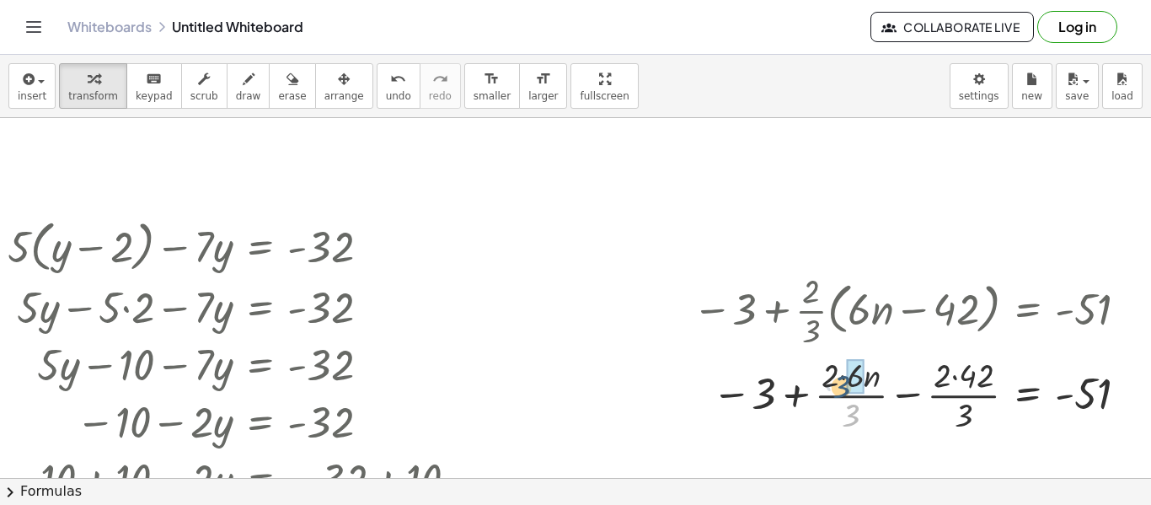
drag, startPoint x: 855, startPoint y: 418, endPoint x: 845, endPoint y: 388, distance: 31.2
click at [845, 388] on div at bounding box center [913, 393] width 458 height 84
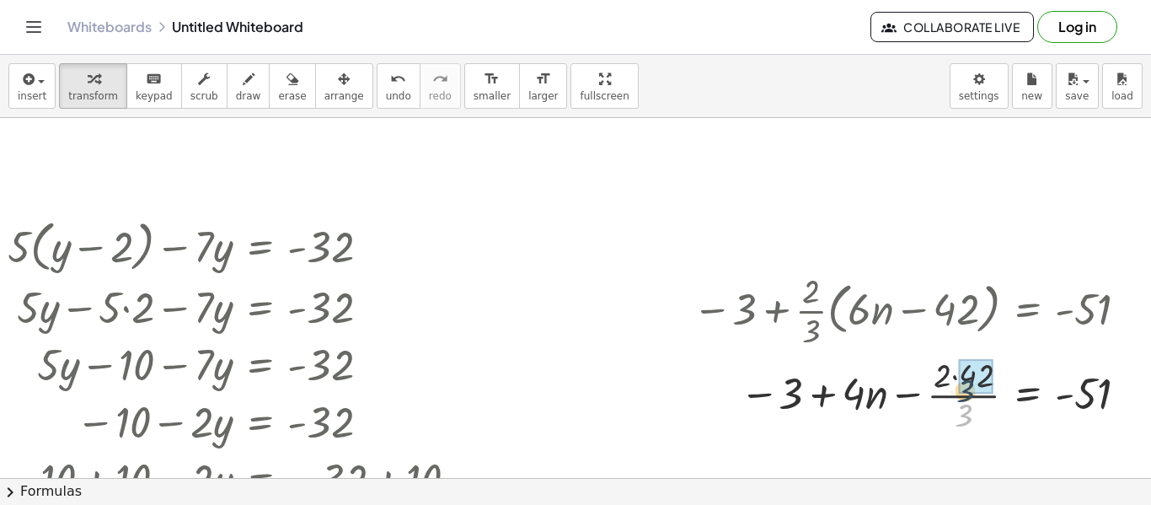
drag, startPoint x: 964, startPoint y: 419, endPoint x: 962, endPoint y: 391, distance: 27.9
drag, startPoint x: 783, startPoint y: 395, endPoint x: 983, endPoint y: 406, distance: 200.0
click at [983, 406] on div at bounding box center [913, 393] width 458 height 57
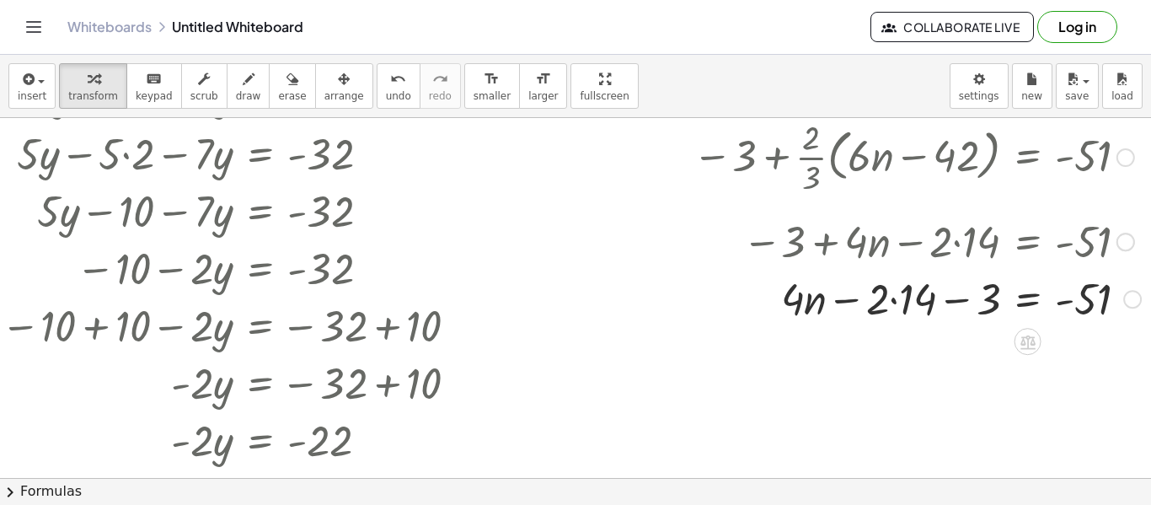
scroll to position [163, 129]
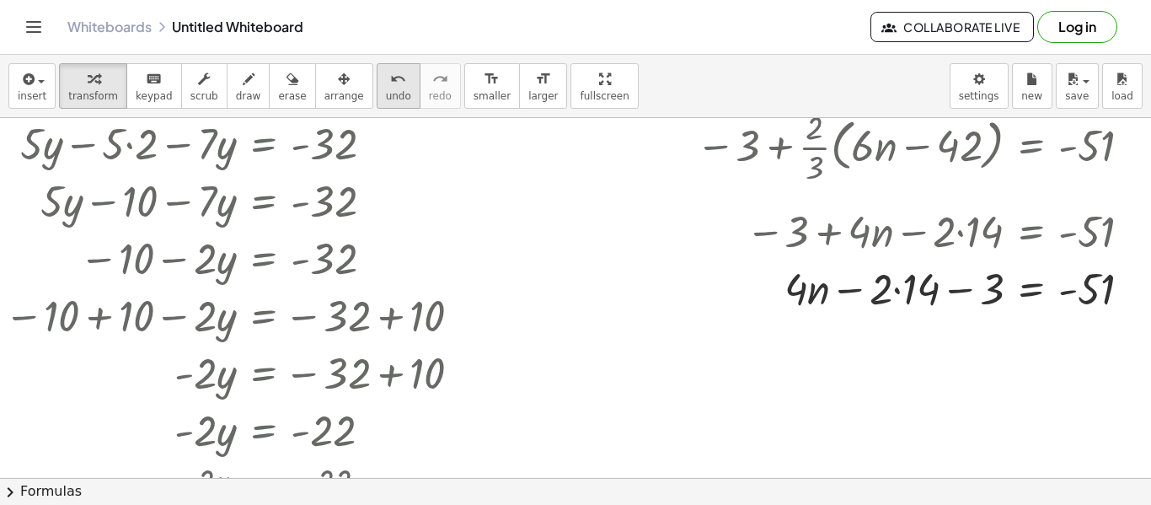
click at [390, 78] on icon "undo" at bounding box center [398, 79] width 16 height 20
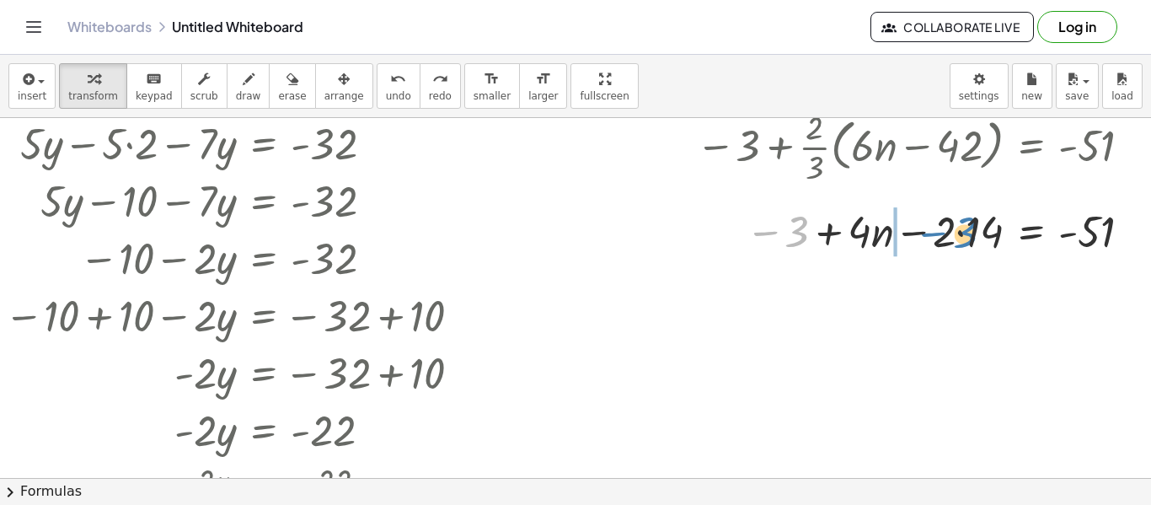
drag, startPoint x: 795, startPoint y: 228, endPoint x: 964, endPoint y: 229, distance: 168.5
click at [964, 229] on div at bounding box center [917, 229] width 458 height 57
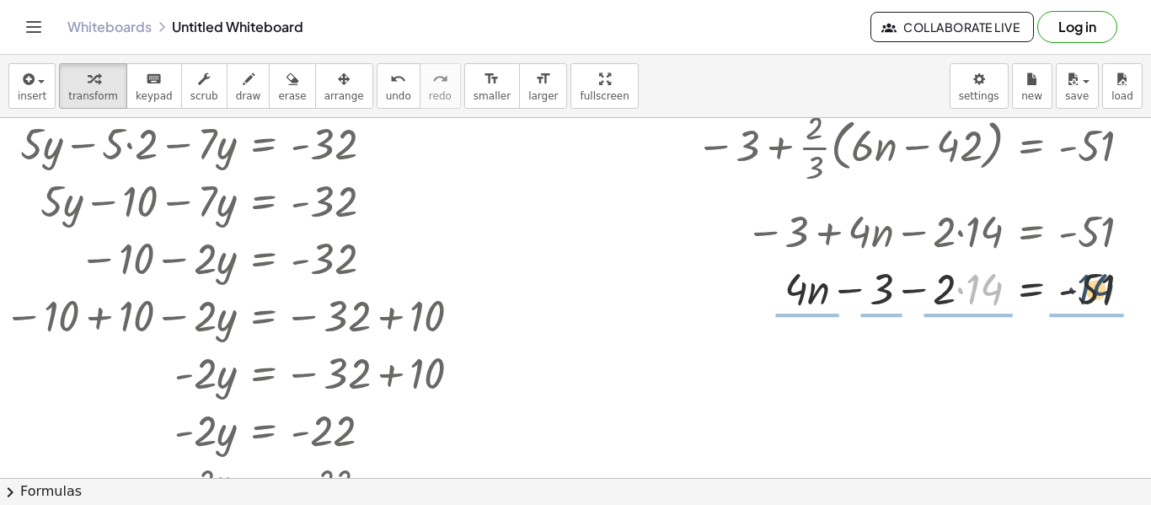
drag, startPoint x: 963, startPoint y: 297, endPoint x: 1074, endPoint y: 297, distance: 111.2
click at [1074, 297] on div at bounding box center [920, 287] width 465 height 57
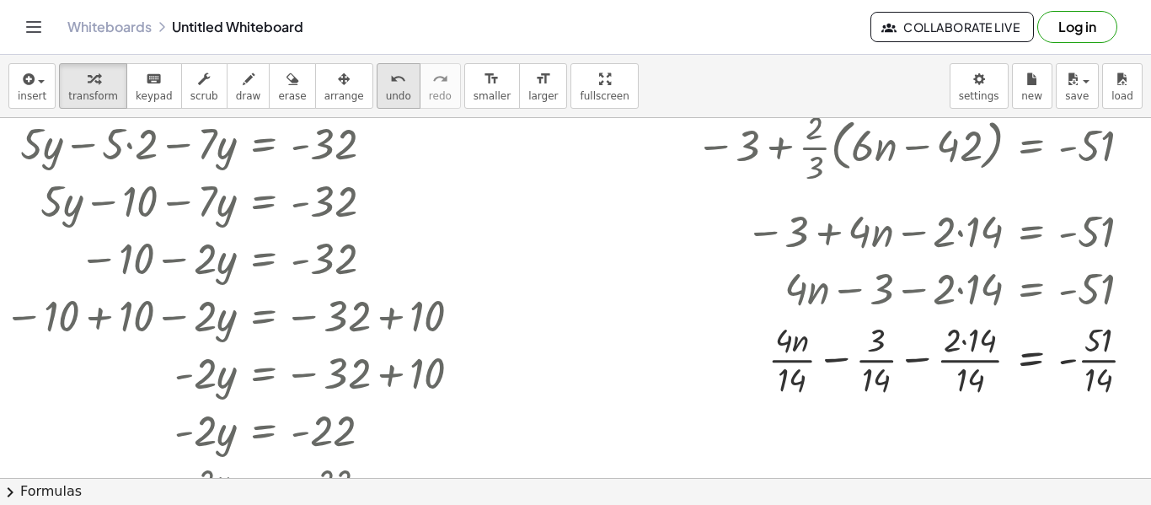
click at [390, 69] on icon "undo" at bounding box center [398, 79] width 16 height 20
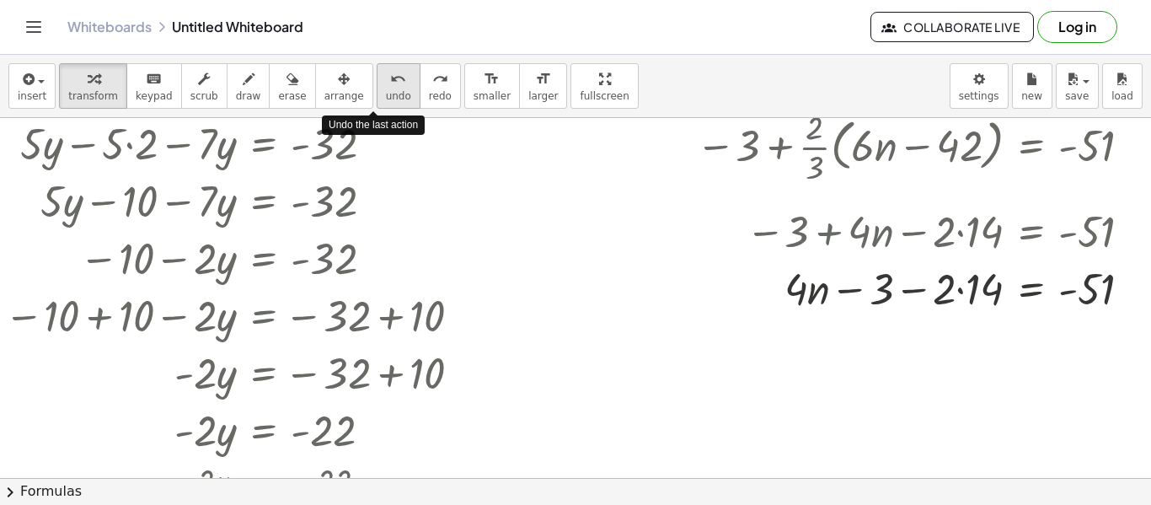
click at [390, 69] on icon "undo" at bounding box center [398, 79] width 16 height 20
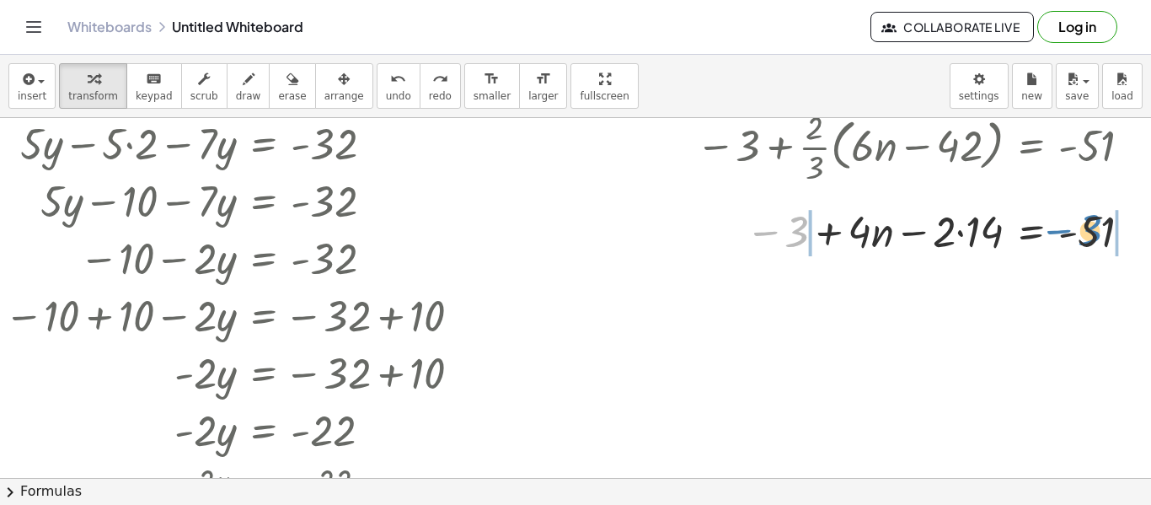
drag, startPoint x: 789, startPoint y: 231, endPoint x: 1081, endPoint y: 229, distance: 292.4
click at [1081, 229] on div at bounding box center [917, 229] width 458 height 57
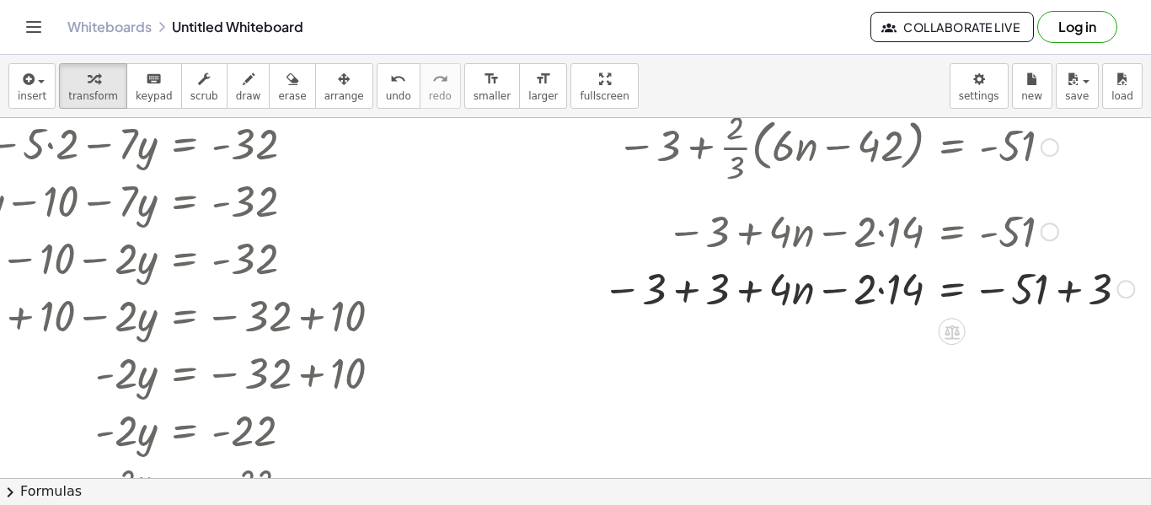
scroll to position [162, 208]
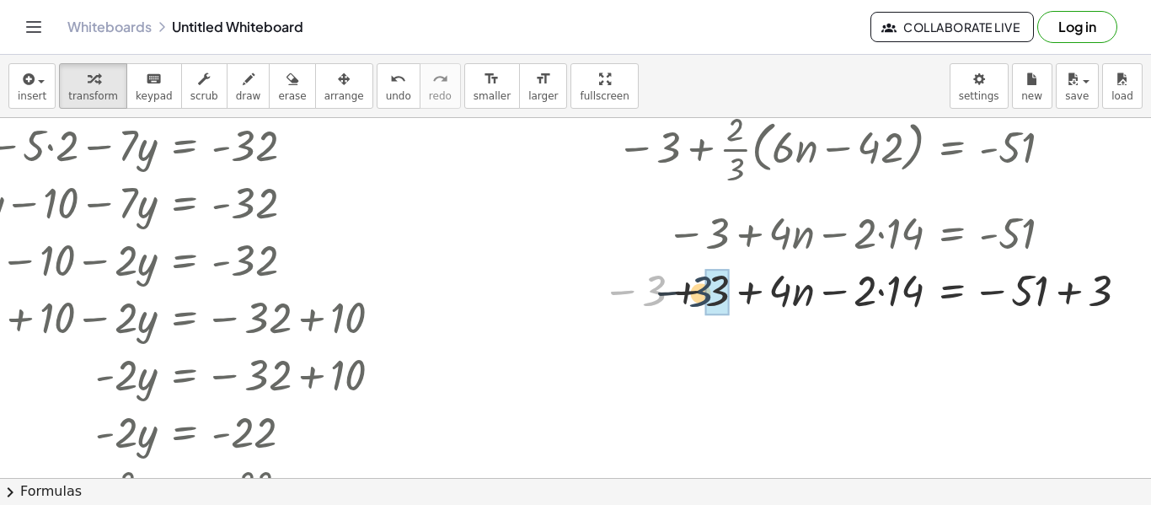
drag, startPoint x: 658, startPoint y: 293, endPoint x: 707, endPoint y: 293, distance: 48.9
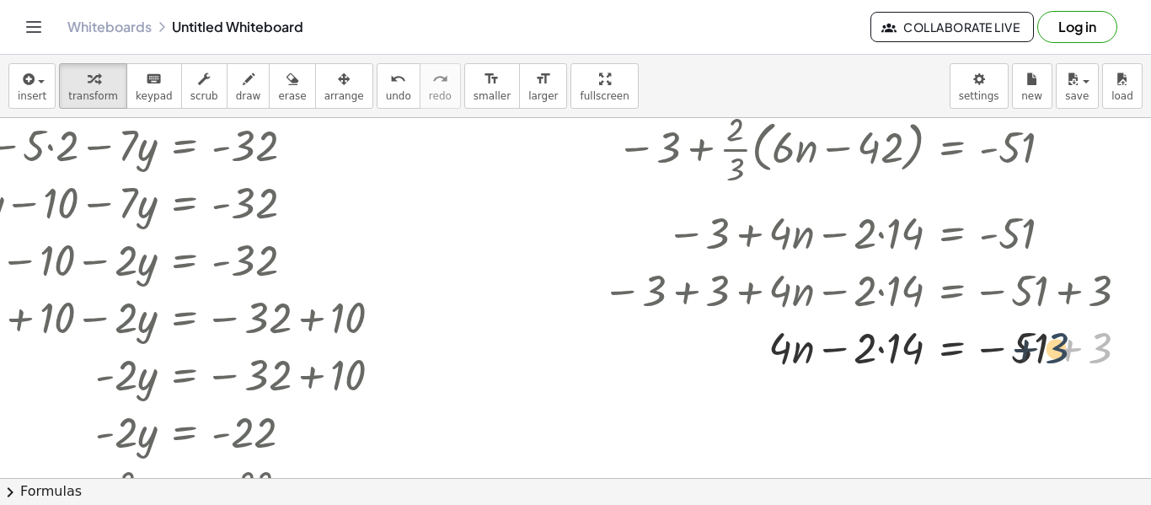
drag, startPoint x: 1097, startPoint y: 351, endPoint x: 1051, endPoint y: 351, distance: 46.4
click at [1051, 351] on div at bounding box center [872, 346] width 556 height 57
click at [862, 351] on div at bounding box center [872, 346] width 556 height 57
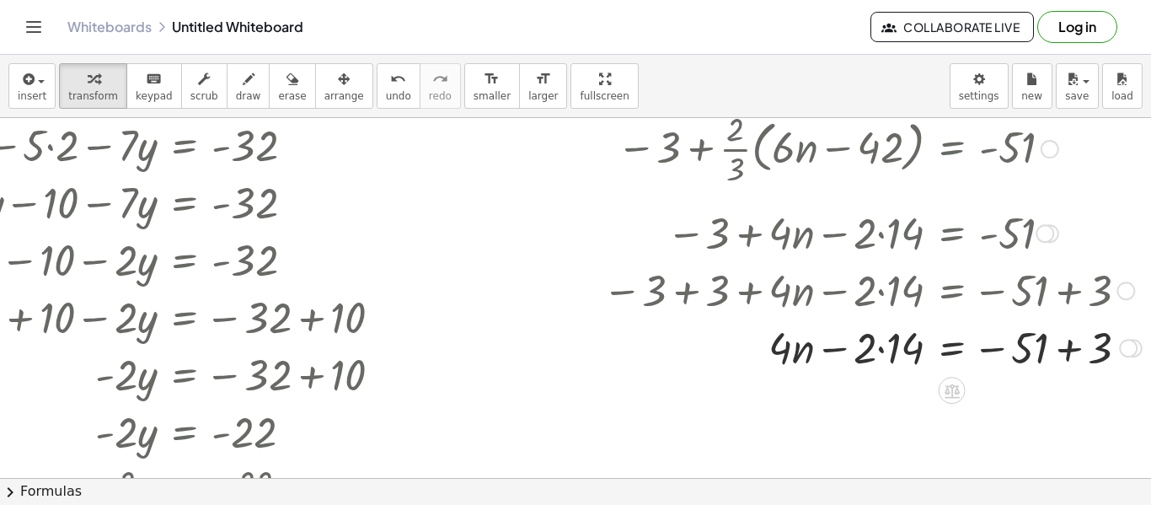
click at [895, 349] on div at bounding box center [872, 346] width 556 height 57
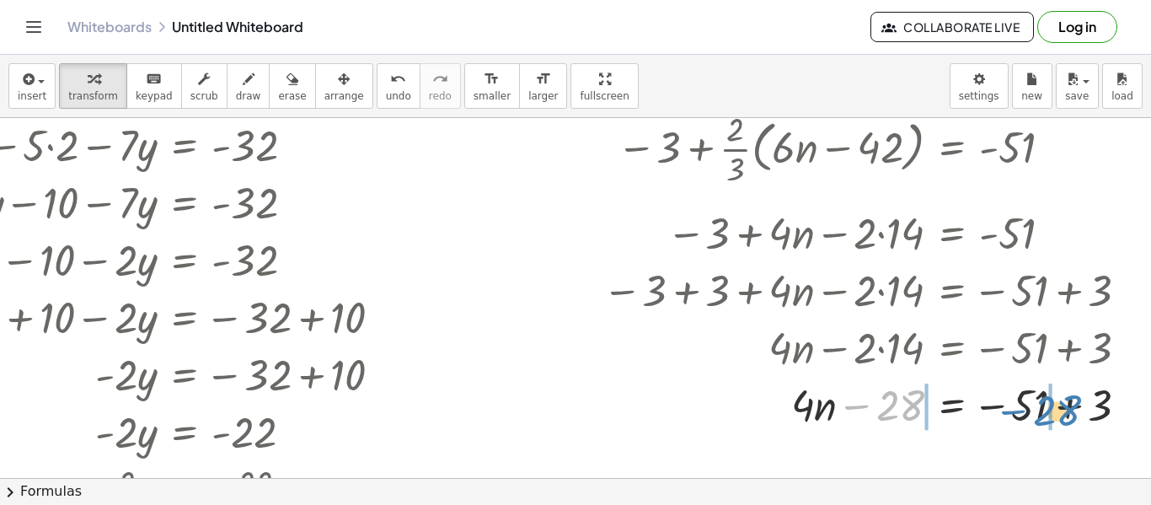
drag, startPoint x: 902, startPoint y: 410, endPoint x: 1064, endPoint y: 413, distance: 162.7
click at [1064, 413] on div at bounding box center [872, 403] width 556 height 57
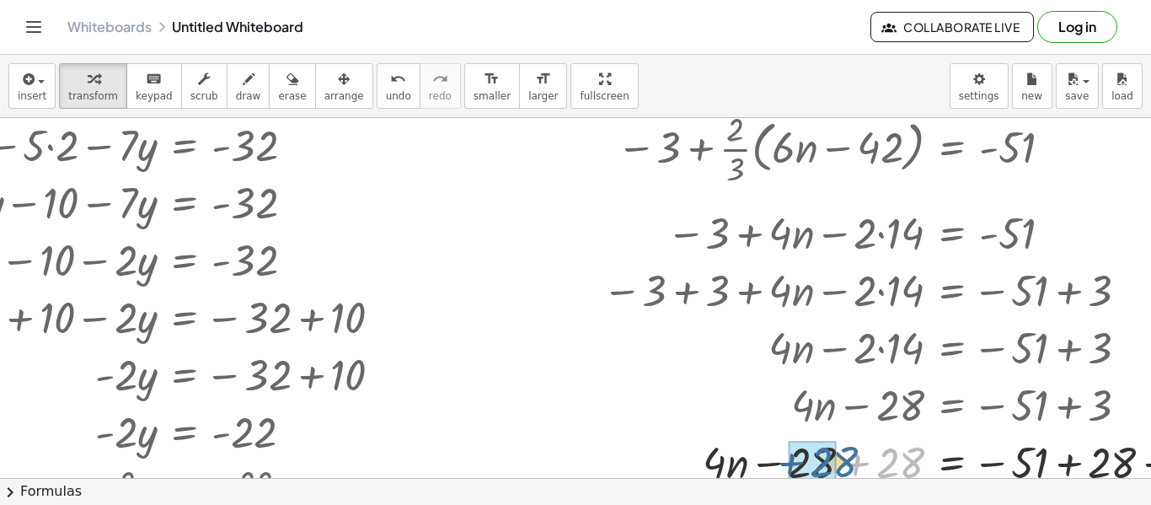
drag, startPoint x: 905, startPoint y: 460, endPoint x: 835, endPoint y: 458, distance: 70.0
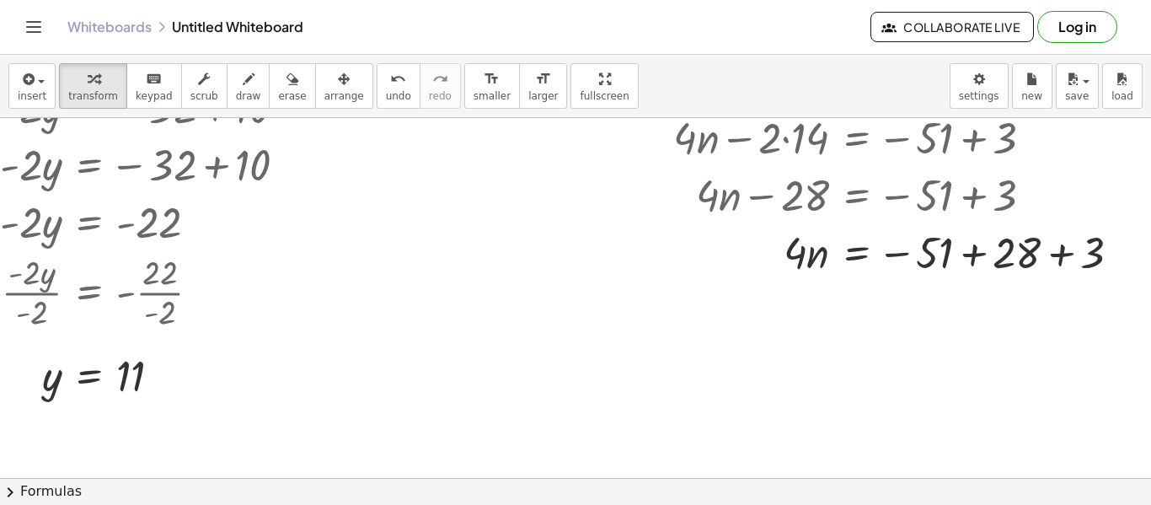
scroll to position [370, 303]
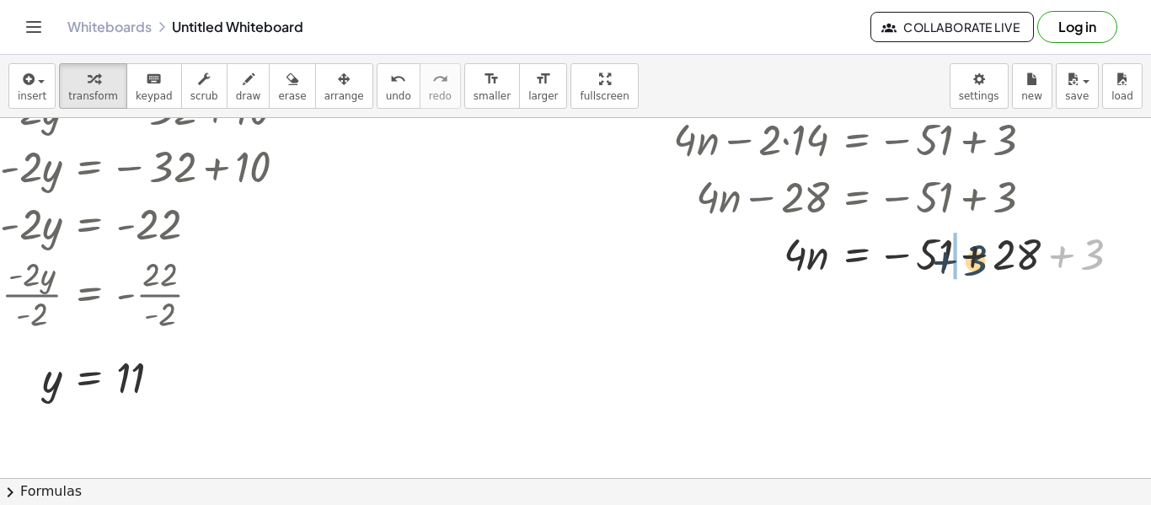
drag, startPoint x: 1086, startPoint y: 256, endPoint x: 955, endPoint y: 263, distance: 131.6
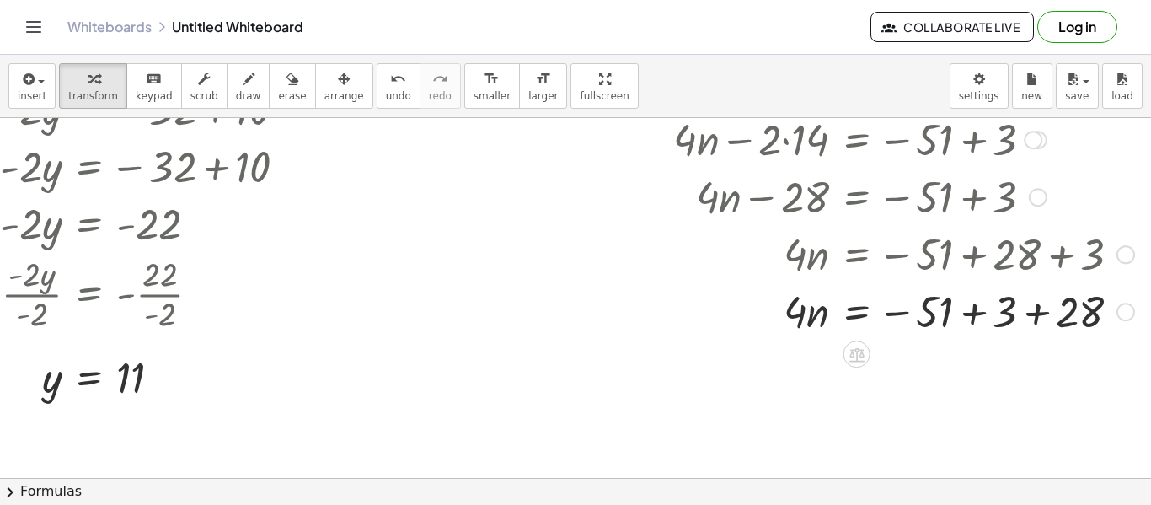
click at [1063, 262] on div at bounding box center [821, 252] width 644 height 57
click at [386, 80] on div "undo" at bounding box center [398, 78] width 25 height 20
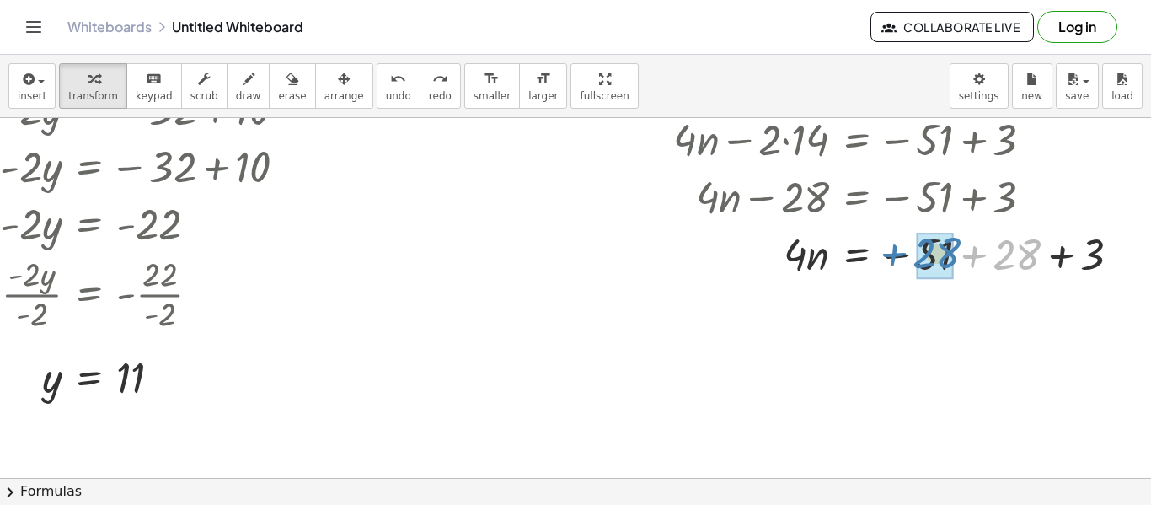
drag, startPoint x: 1017, startPoint y: 249, endPoint x: 937, endPoint y: 248, distance: 80.1
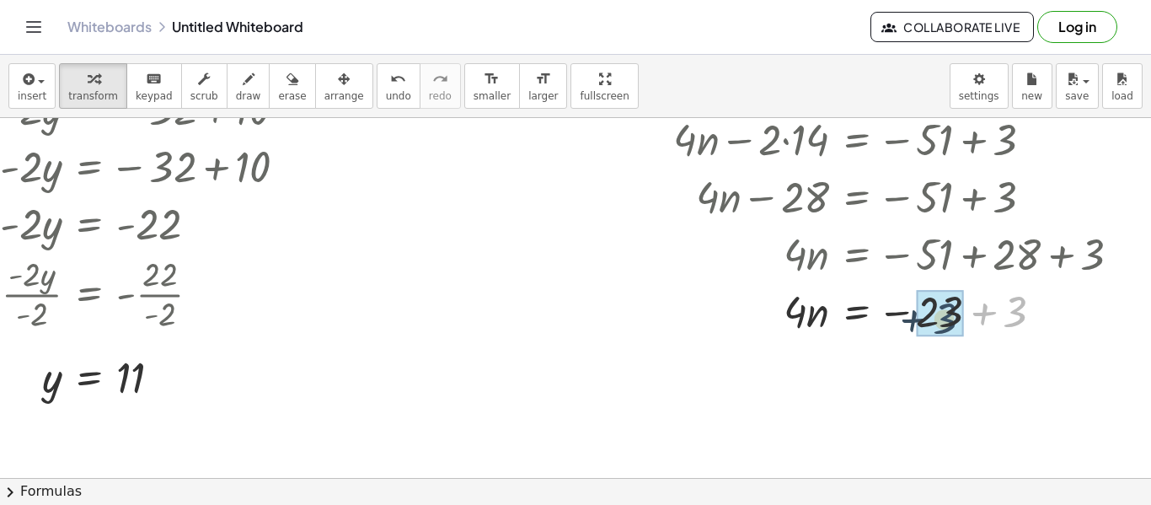
drag, startPoint x: 1020, startPoint y: 318, endPoint x: 948, endPoint y: 323, distance: 71.8
drag, startPoint x: 793, startPoint y: 310, endPoint x: 929, endPoint y: 356, distance: 143.1
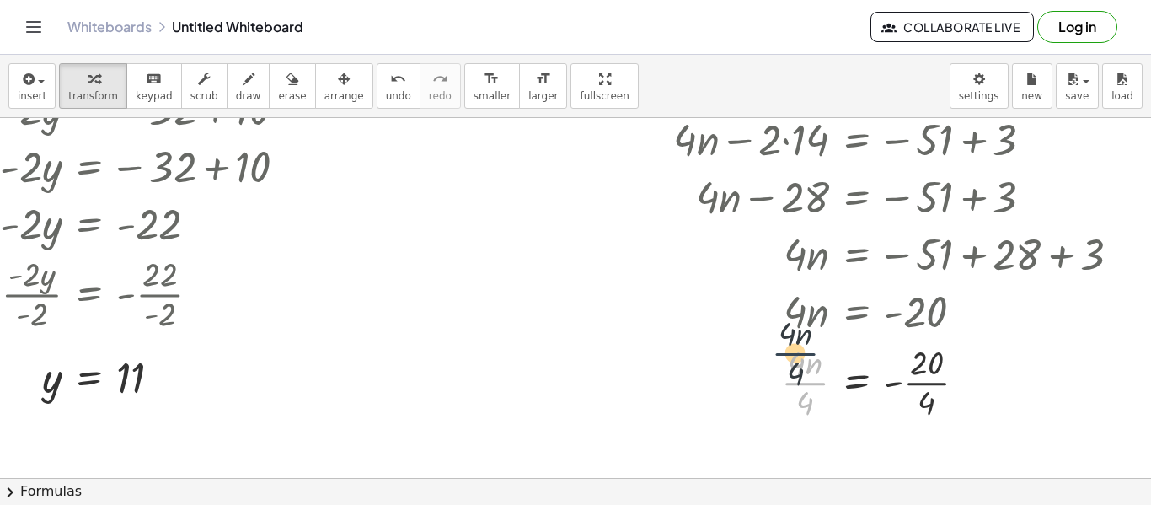
drag, startPoint x: 804, startPoint y: 390, endPoint x: 794, endPoint y: 359, distance: 32.8
click at [794, 359] on div at bounding box center [821, 381] width 644 height 84
drag, startPoint x: 804, startPoint y: 400, endPoint x: 807, endPoint y: 356, distance: 44.8
click at [807, 356] on div at bounding box center [821, 381] width 644 height 84
drag, startPoint x: 926, startPoint y: 404, endPoint x: 924, endPoint y: 372, distance: 31.3
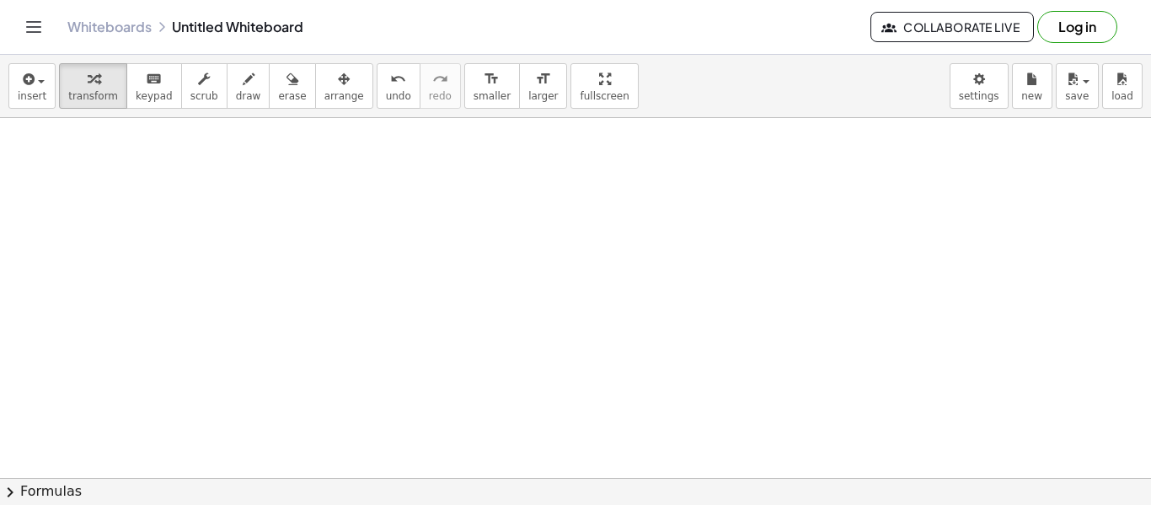
scroll to position [709, 22]
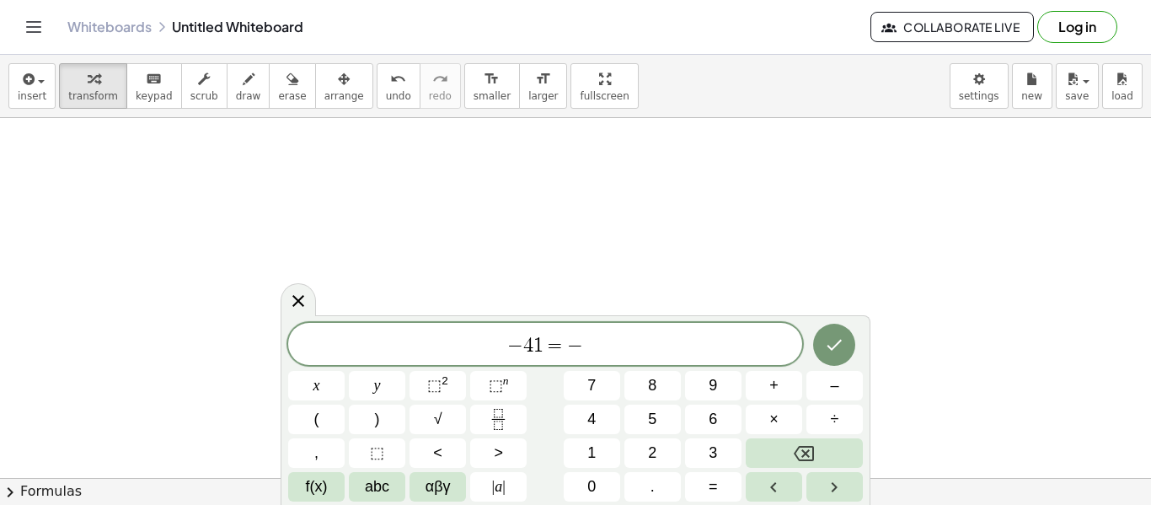
scroll to position [14, 0]
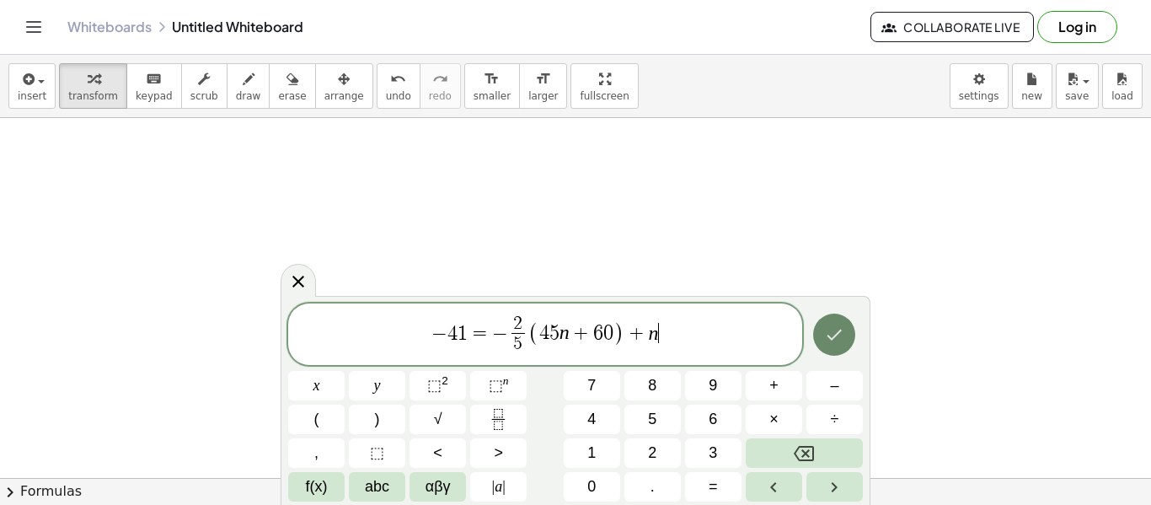
click at [833, 350] on button "Done" at bounding box center [834, 334] width 42 height 42
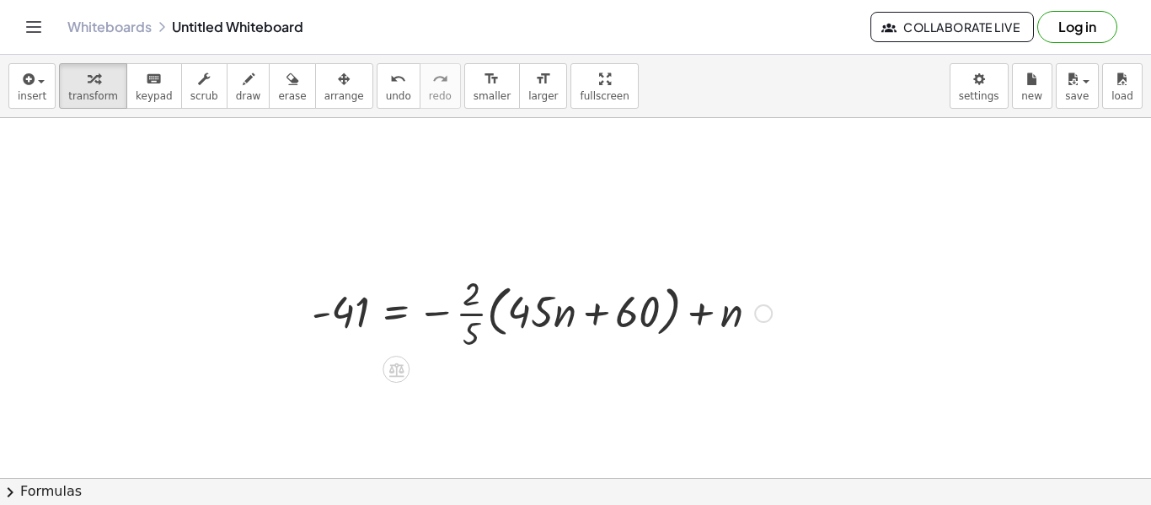
click at [503, 311] on div at bounding box center [541, 312] width 477 height 84
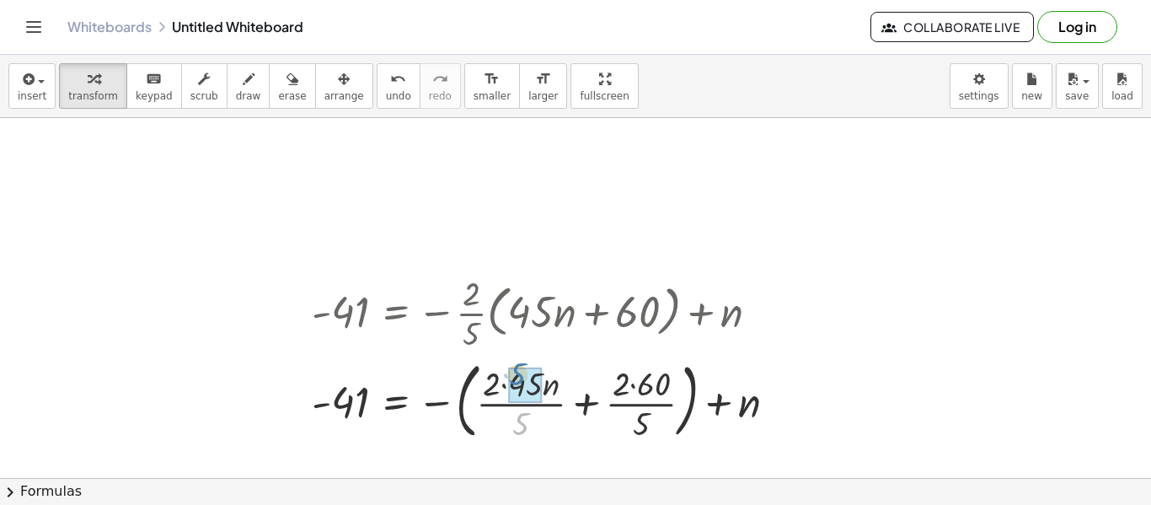
drag, startPoint x: 516, startPoint y: 426, endPoint x: 514, endPoint y: 386, distance: 39.6
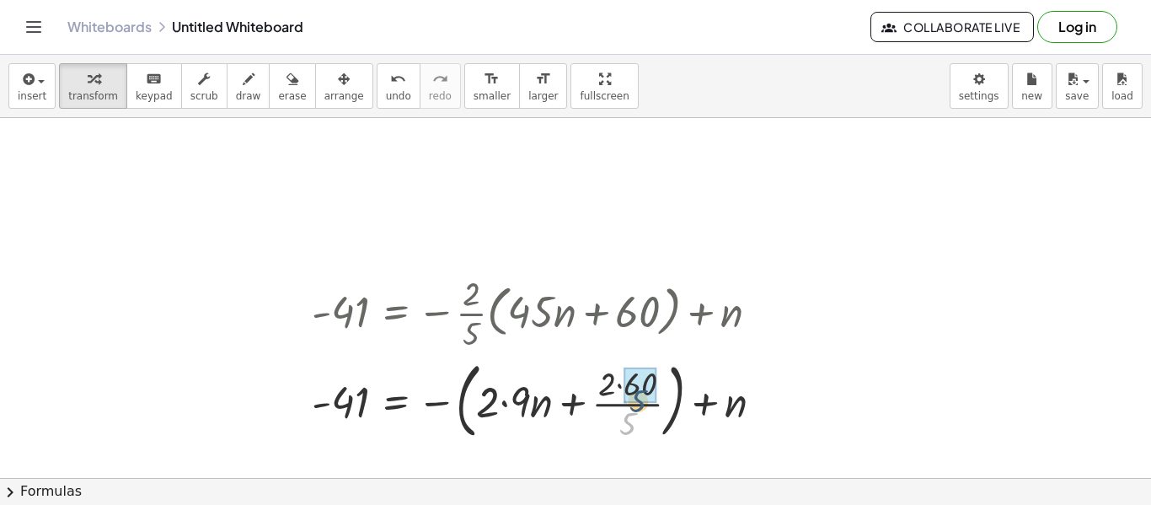
drag, startPoint x: 625, startPoint y: 427, endPoint x: 631, endPoint y: 400, distance: 27.6
click at [453, 405] on div at bounding box center [543, 399] width 480 height 64
click at [453, 405] on div at bounding box center [541, 399] width 477 height 57
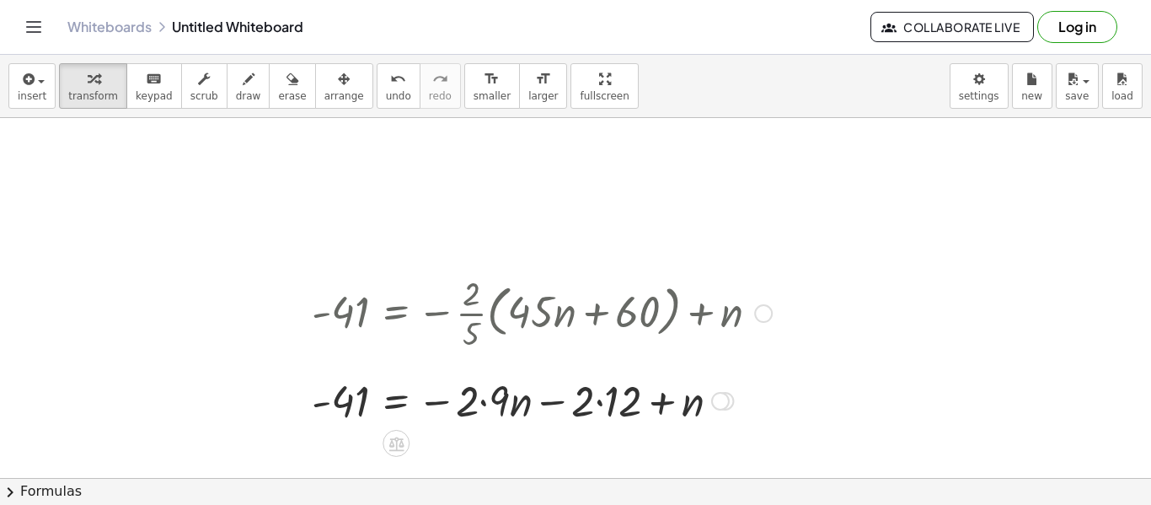
click at [603, 404] on div at bounding box center [541, 399] width 477 height 57
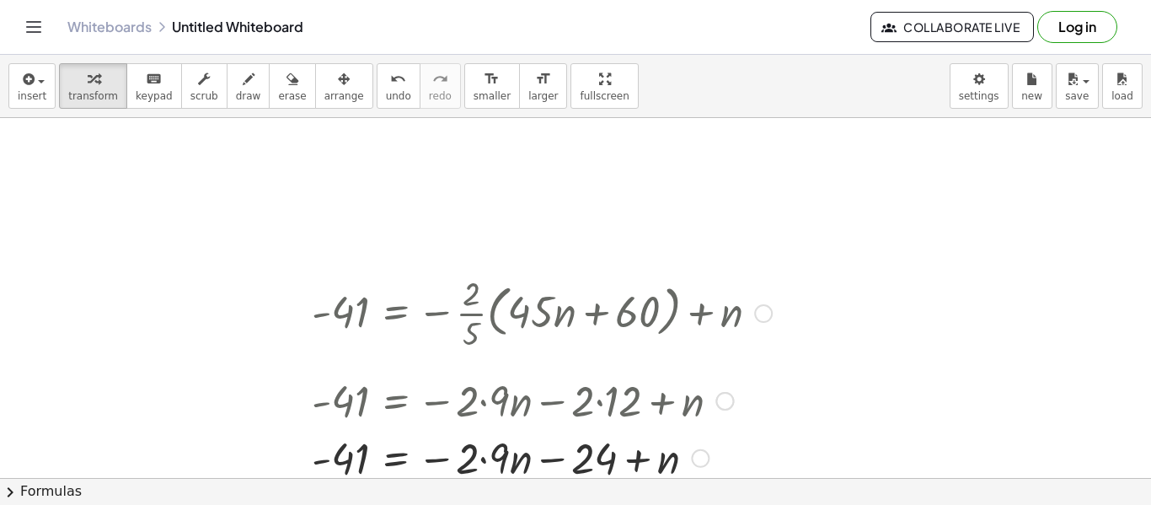
click at [489, 398] on div at bounding box center [553, 399] width 501 height 57
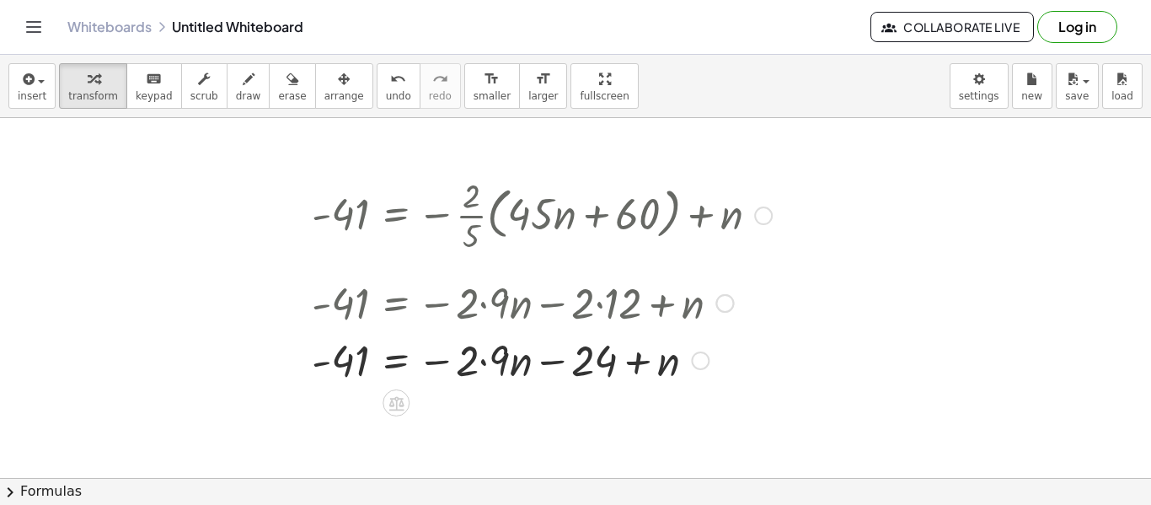
scroll to position [807, 22]
click at [482, 336] on div at bounding box center [541, 357] width 477 height 57
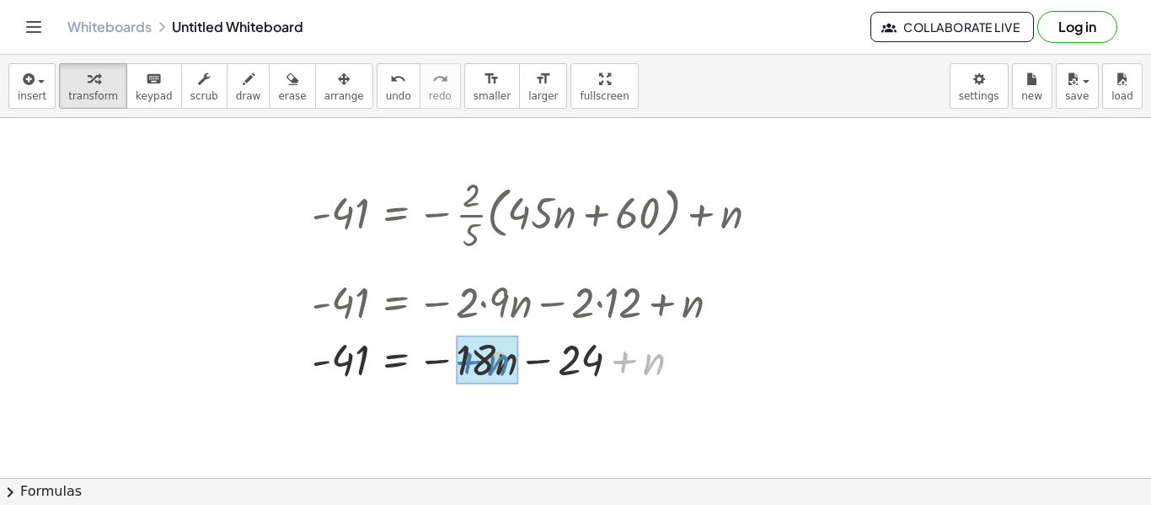
drag, startPoint x: 660, startPoint y: 362, endPoint x: 506, endPoint y: 363, distance: 154.2
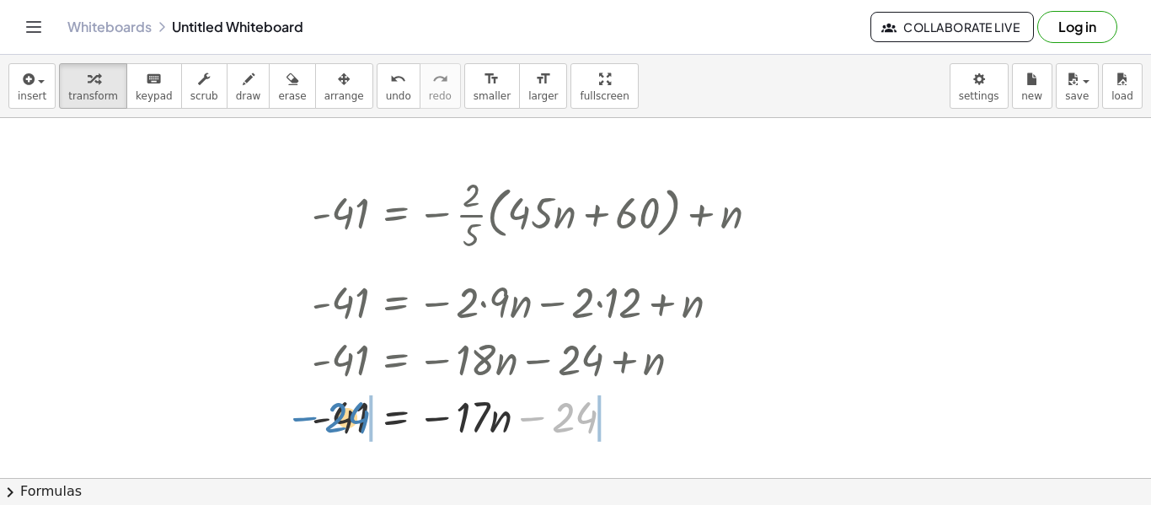
drag, startPoint x: 572, startPoint y: 420, endPoint x: 345, endPoint y: 420, distance: 227.5
click at [345, 420] on div at bounding box center [541, 415] width 477 height 57
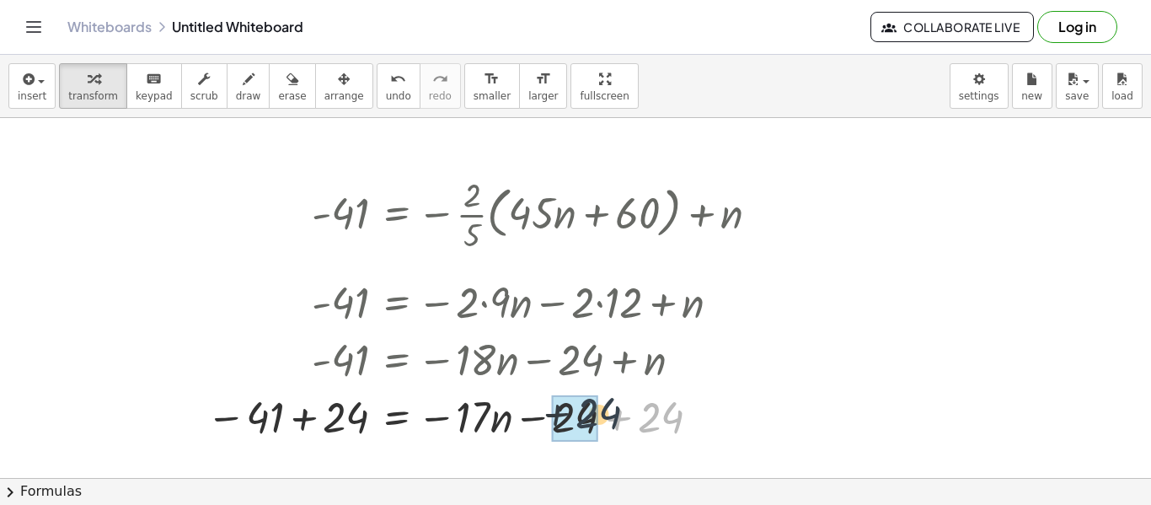
drag, startPoint x: 666, startPoint y: 420, endPoint x: 595, endPoint y: 415, distance: 70.9
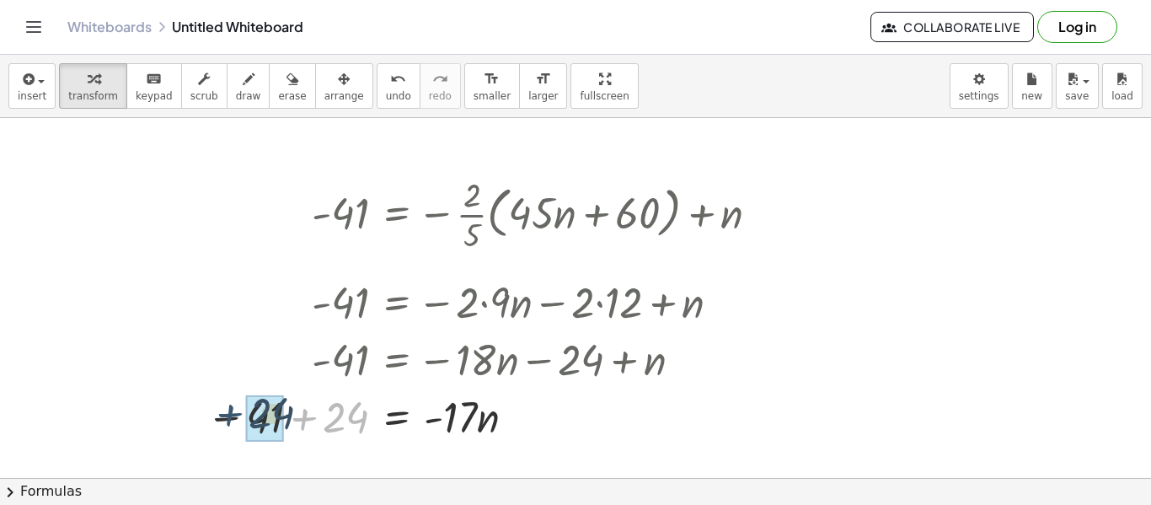
drag, startPoint x: 322, startPoint y: 424, endPoint x: 248, endPoint y: 420, distance: 74.3
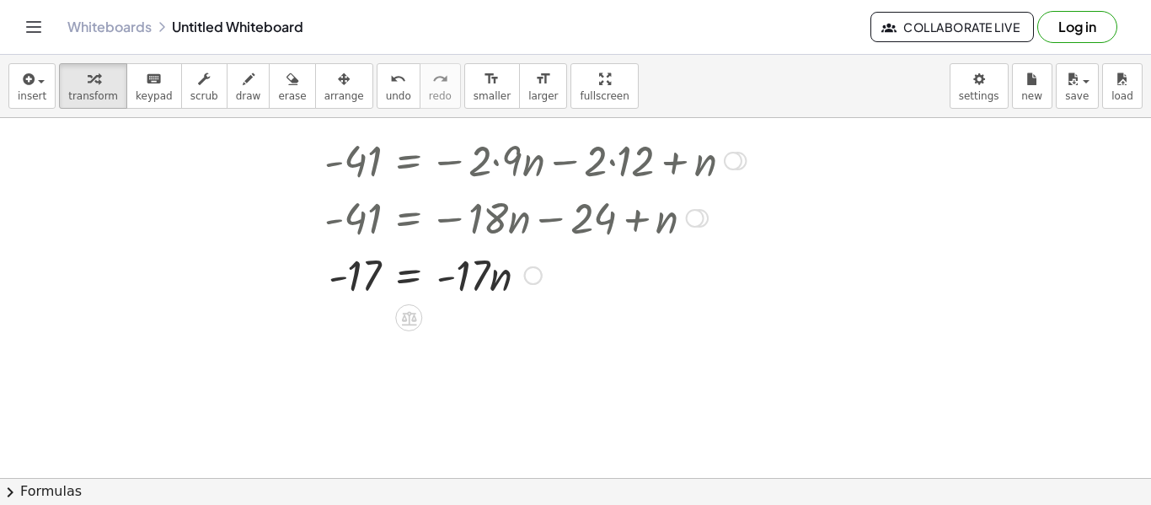
scroll to position [950, 9]
drag, startPoint x: 369, startPoint y: 270, endPoint x: 375, endPoint y: 278, distance: 10.3
click at [375, 278] on div at bounding box center [554, 272] width 477 height 57
drag, startPoint x: 476, startPoint y: 272, endPoint x: 344, endPoint y: 326, distance: 142.9
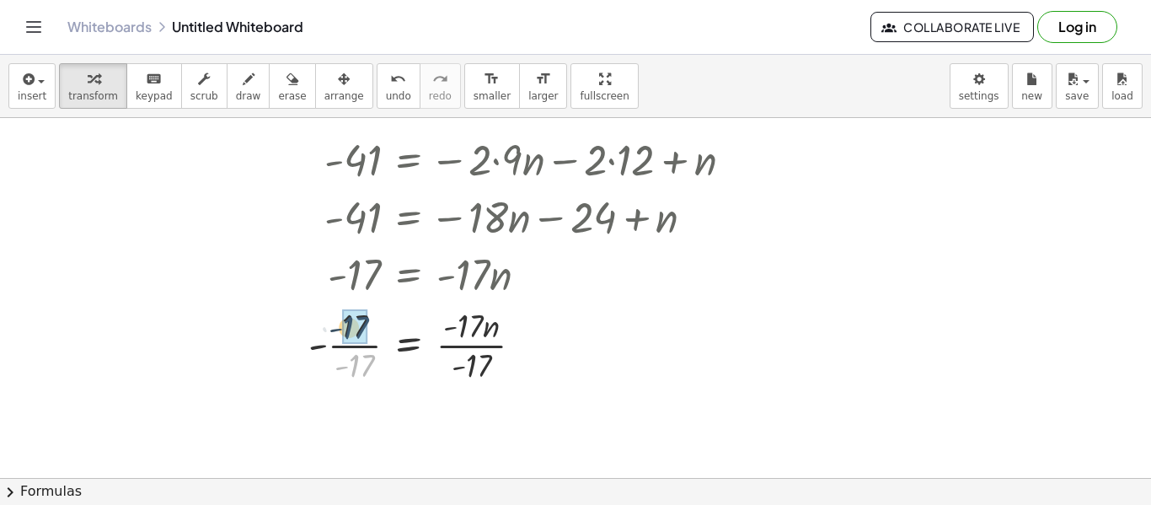
drag, startPoint x: 361, startPoint y: 367, endPoint x: 354, endPoint y: 329, distance: 38.5
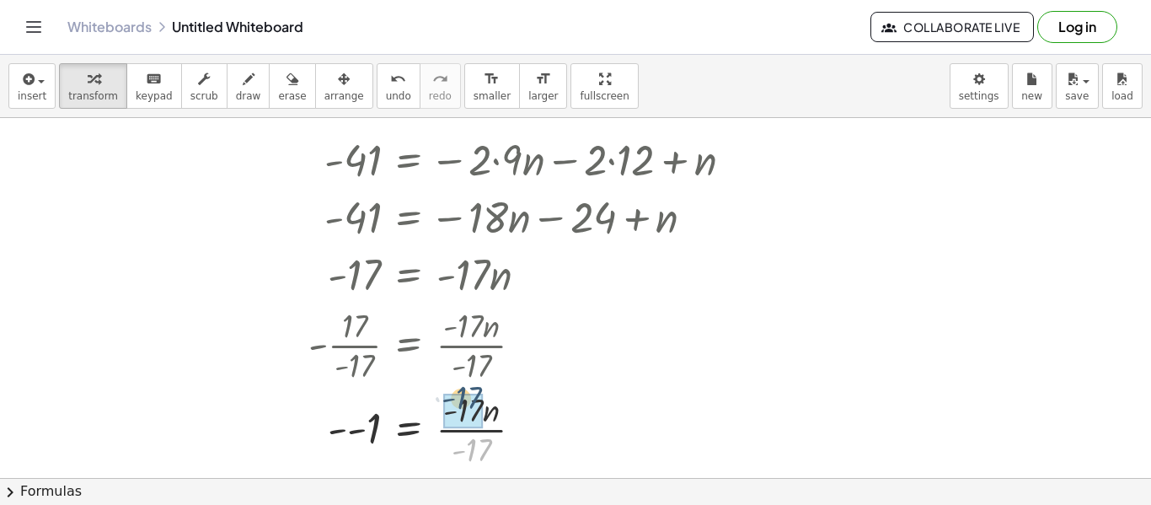
drag, startPoint x: 481, startPoint y: 452, endPoint x: 474, endPoint y: 406, distance: 46.1
click at [372, 429] on div at bounding box center [546, 428] width 493 height 56
